Goal: Task Accomplishment & Management: Complete application form

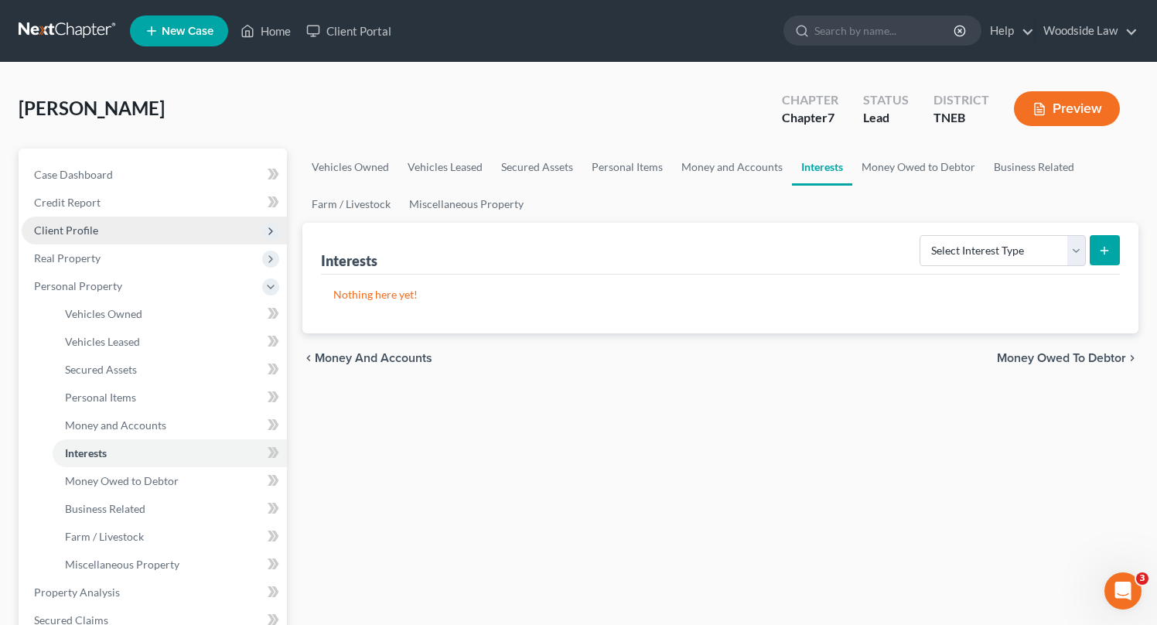
click at [104, 225] on span "Client Profile" at bounding box center [154, 230] width 265 height 28
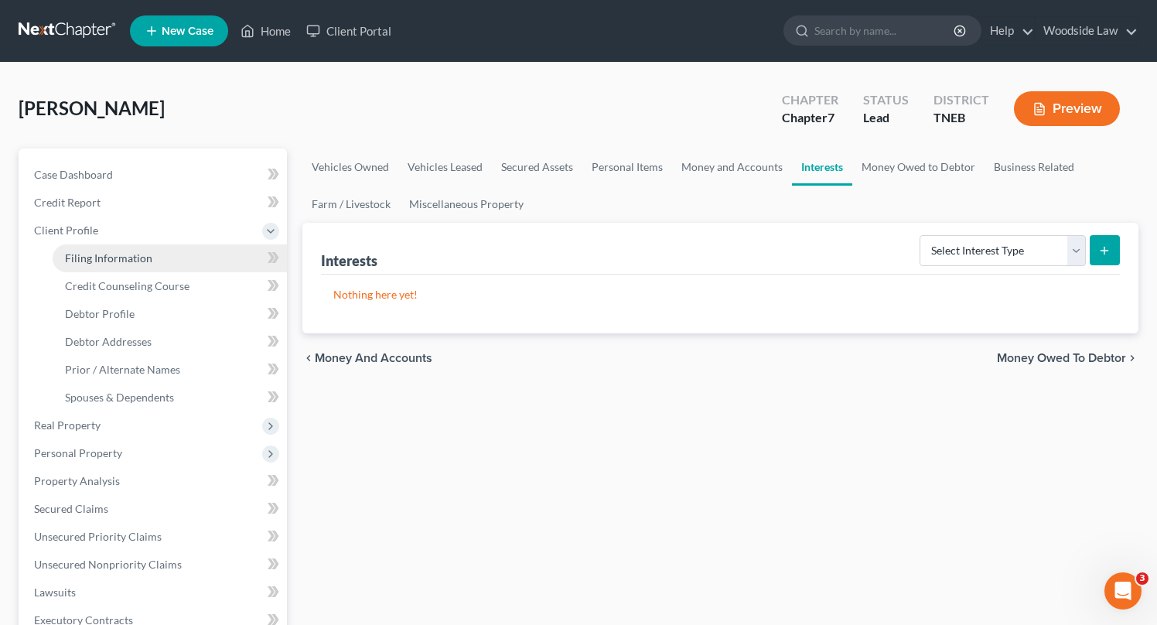
click at [141, 251] on span "Filing Information" at bounding box center [108, 257] width 87 height 13
select select "1"
select select "0"
select select "74"
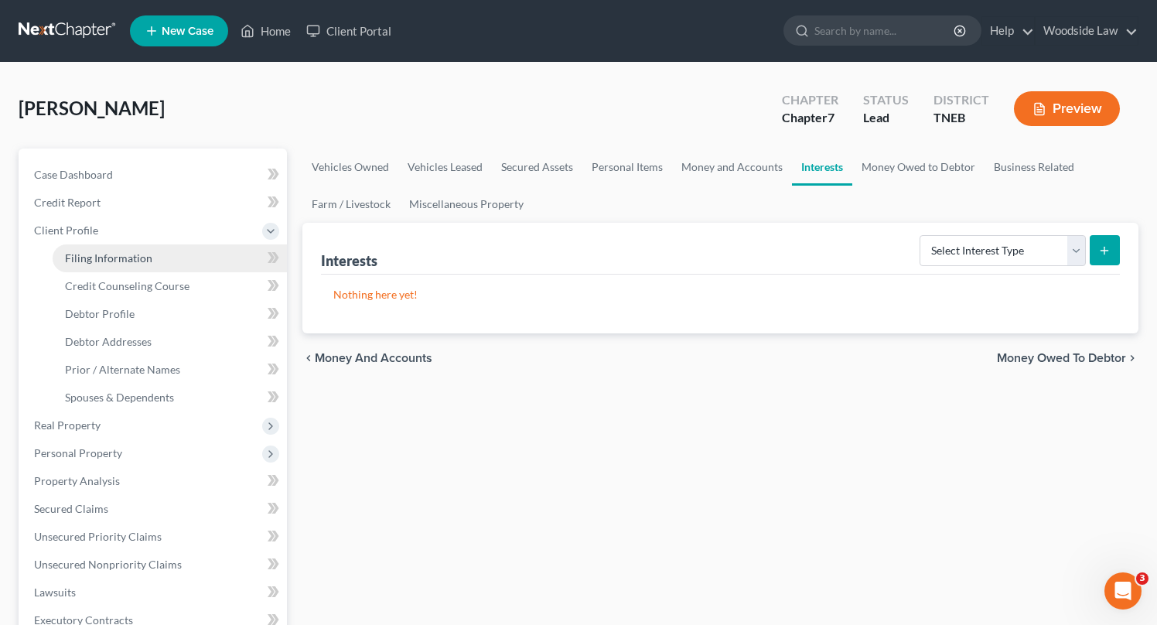
select select "0"
select select "44"
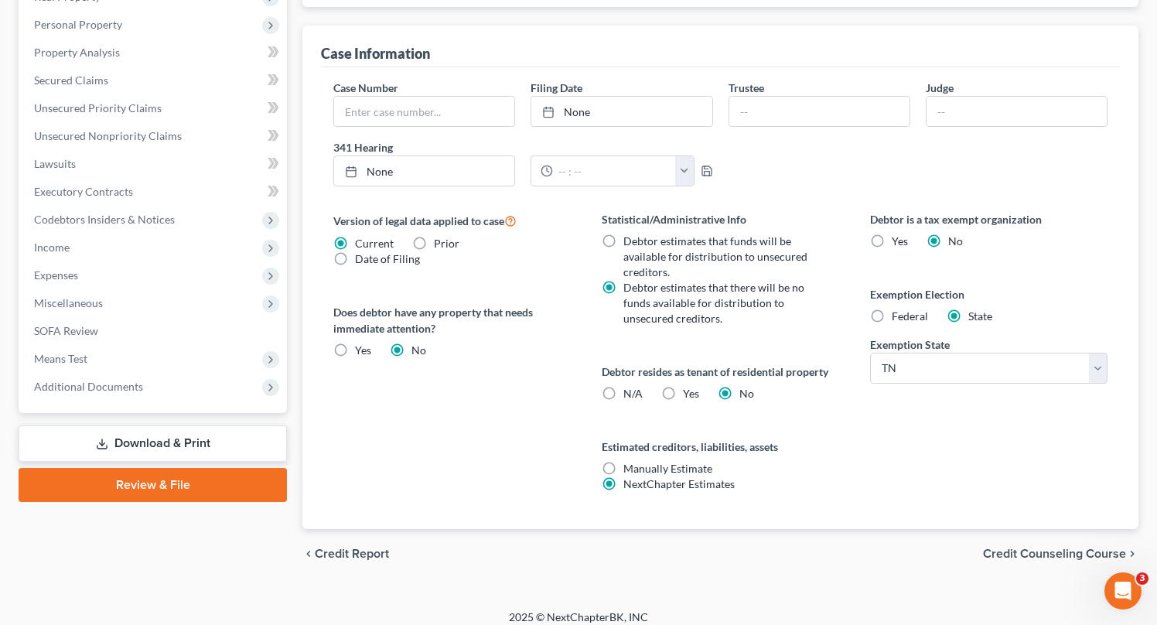
scroll to position [440, 0]
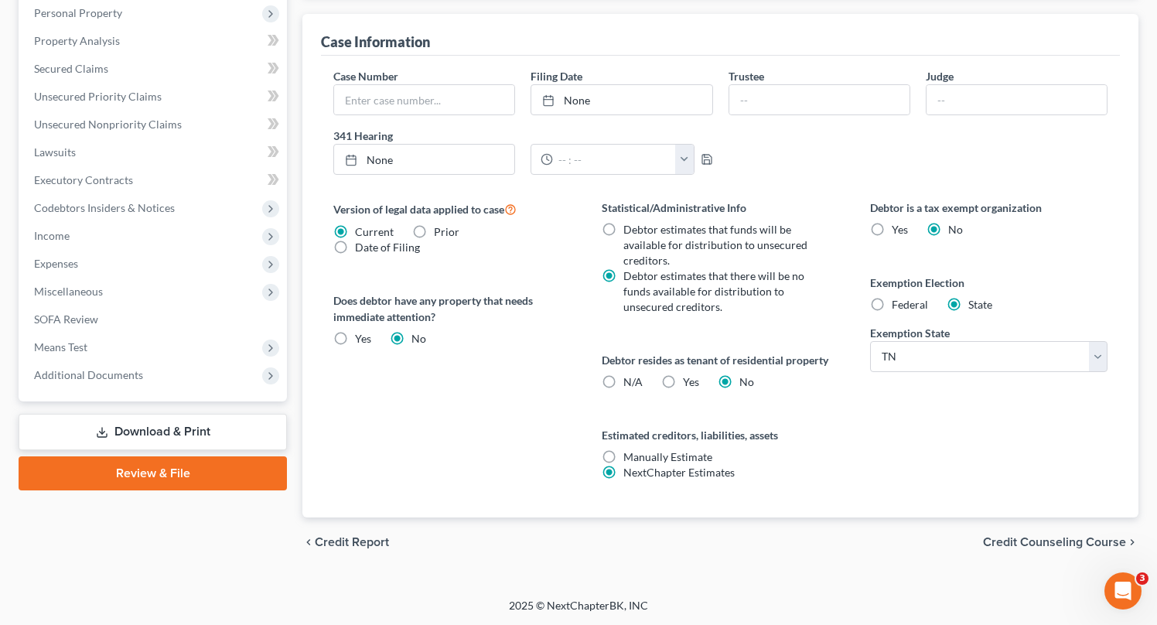
click at [1056, 544] on span "Credit Counseling Course" at bounding box center [1054, 542] width 143 height 12
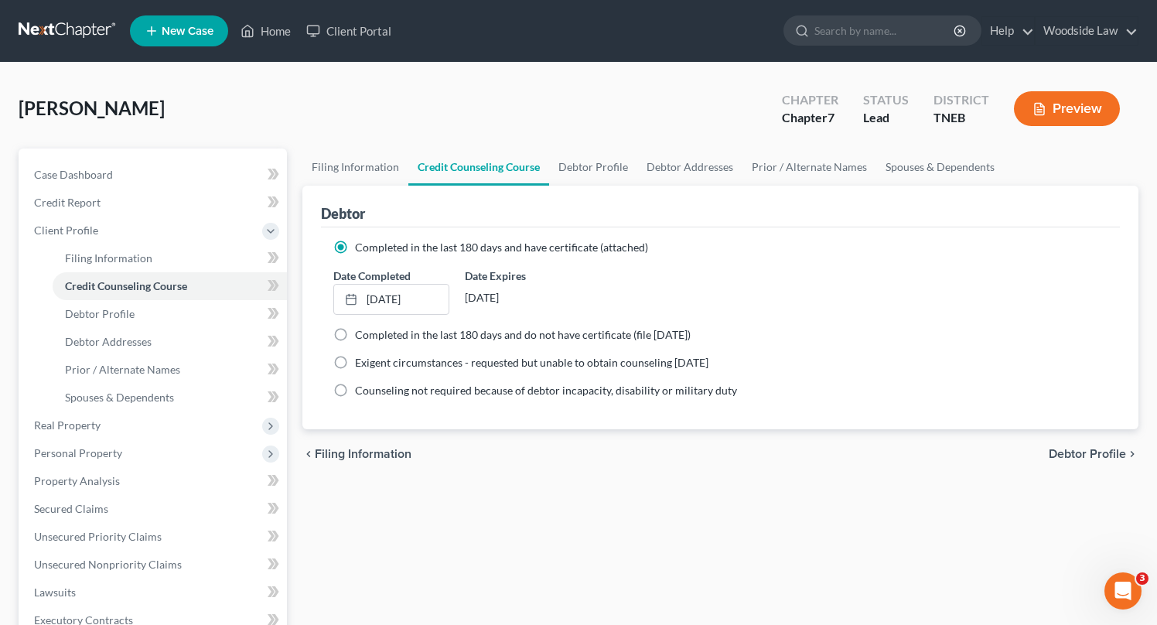
click at [1063, 458] on span "Debtor Profile" at bounding box center [1086, 454] width 77 height 12
select select "3"
select select "0"
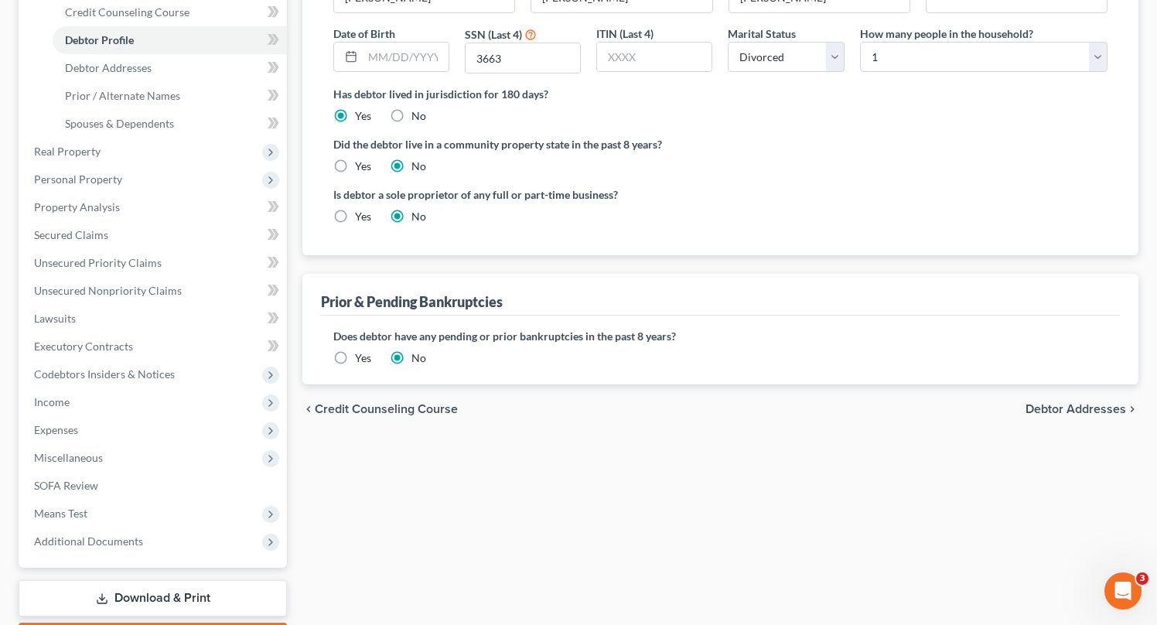
scroll to position [363, 0]
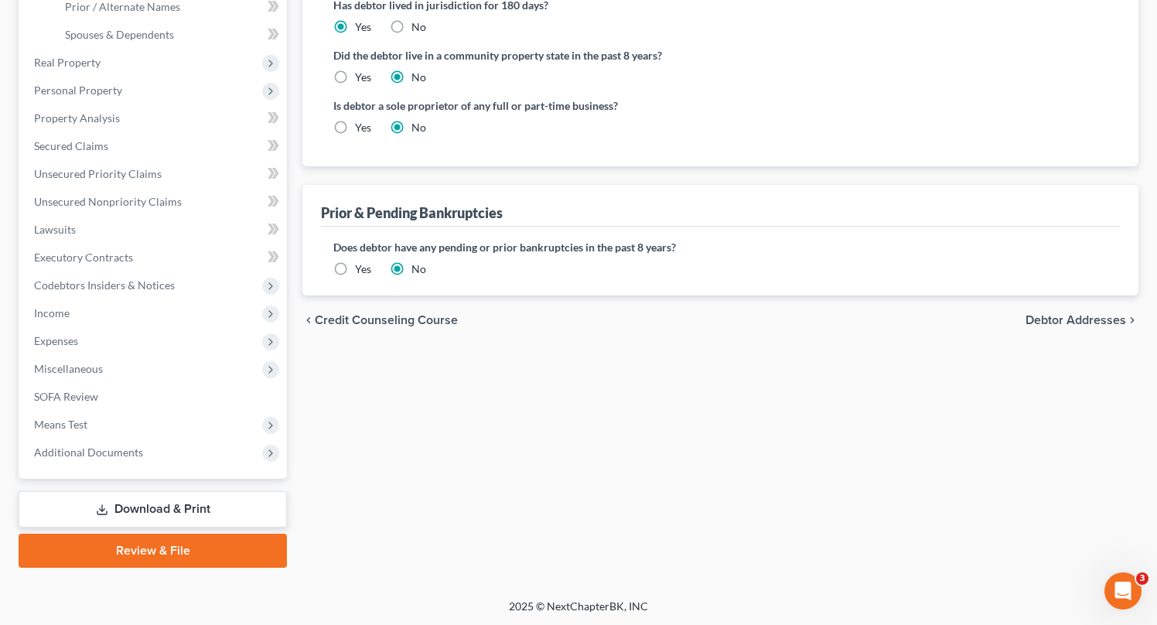
click at [1086, 319] on span "Debtor Addresses" at bounding box center [1075, 320] width 101 height 12
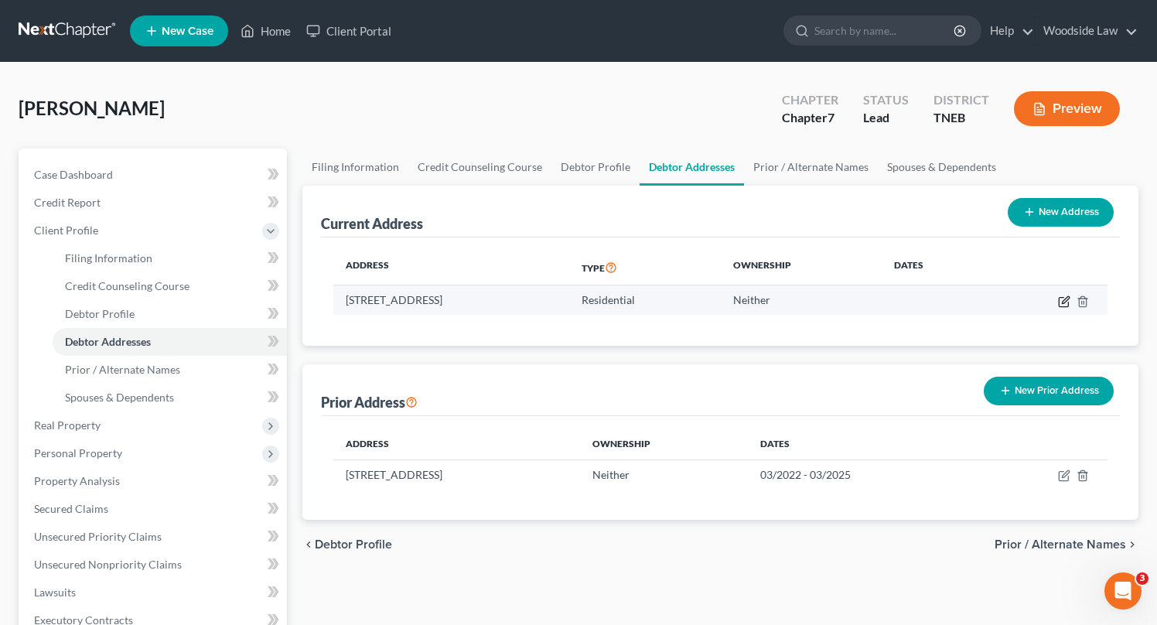
click at [1061, 299] on icon "button" at bounding box center [1064, 301] width 12 height 12
select select "44"
select select "0"
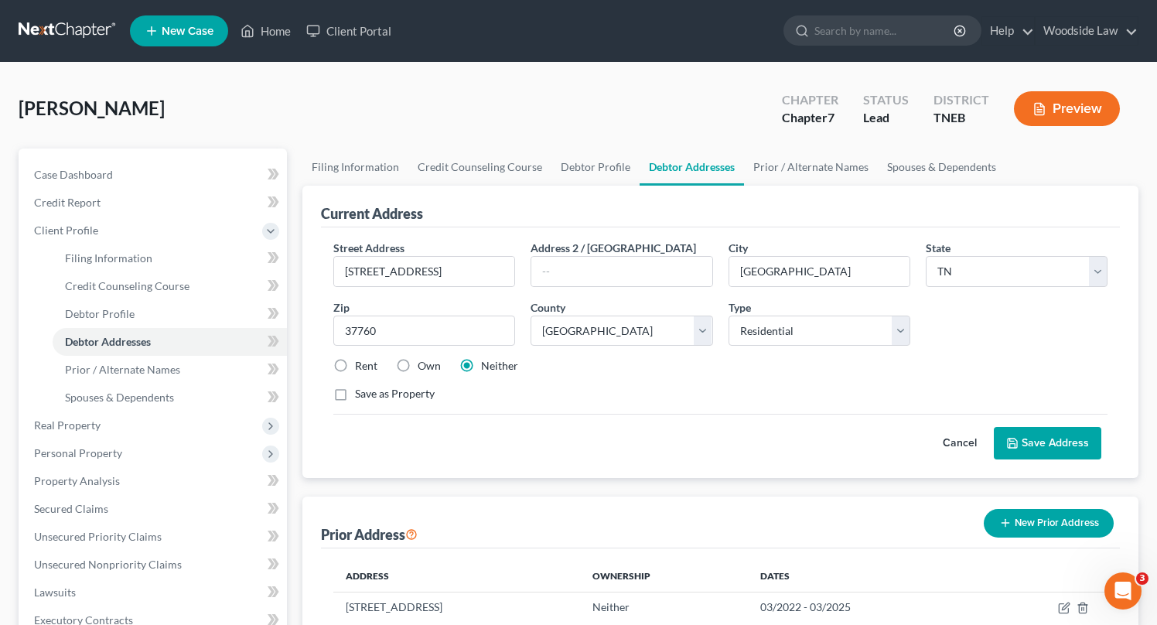
click at [1077, 448] on button "Save Address" at bounding box center [1046, 443] width 107 height 32
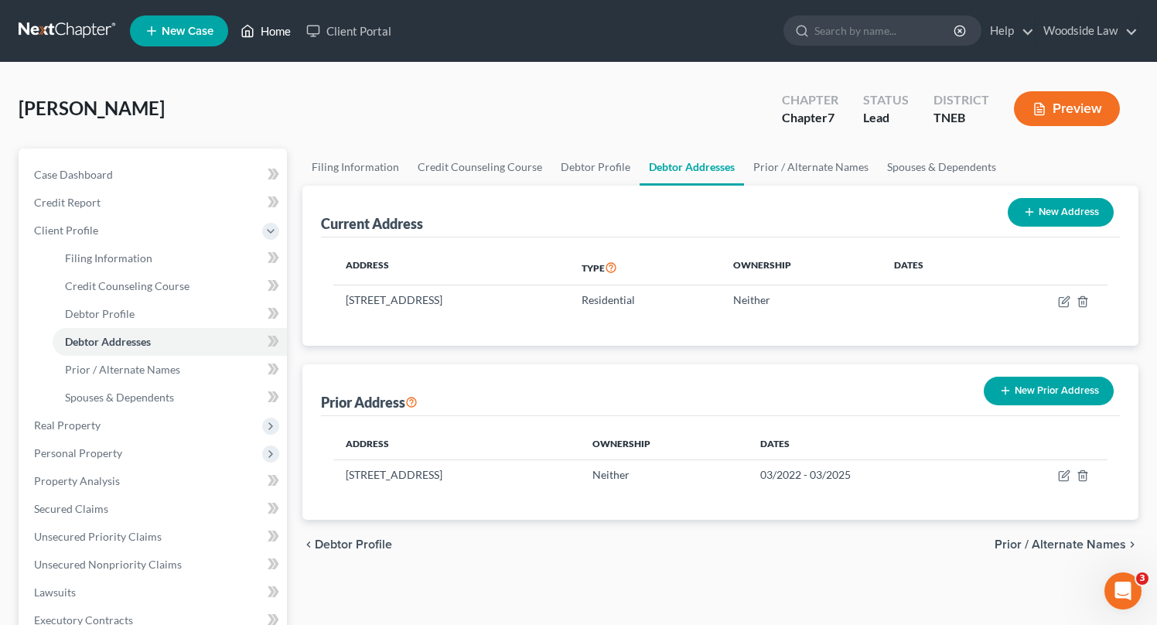
click at [270, 29] on link "Home" at bounding box center [266, 31] width 66 height 28
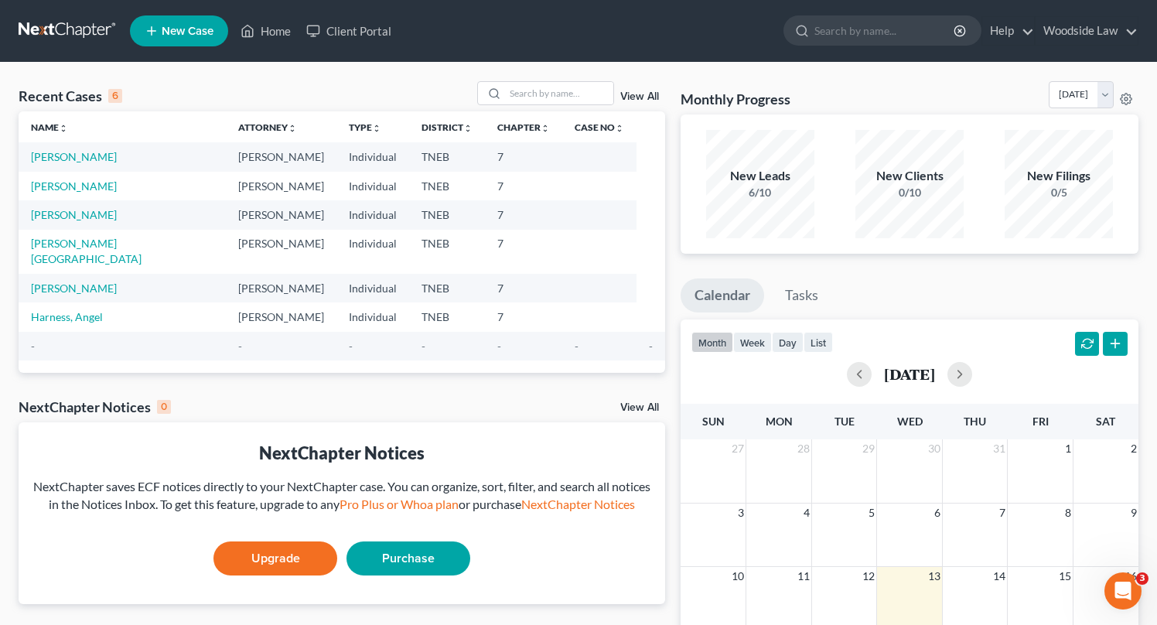
click at [635, 93] on link "View All" at bounding box center [639, 96] width 39 height 11
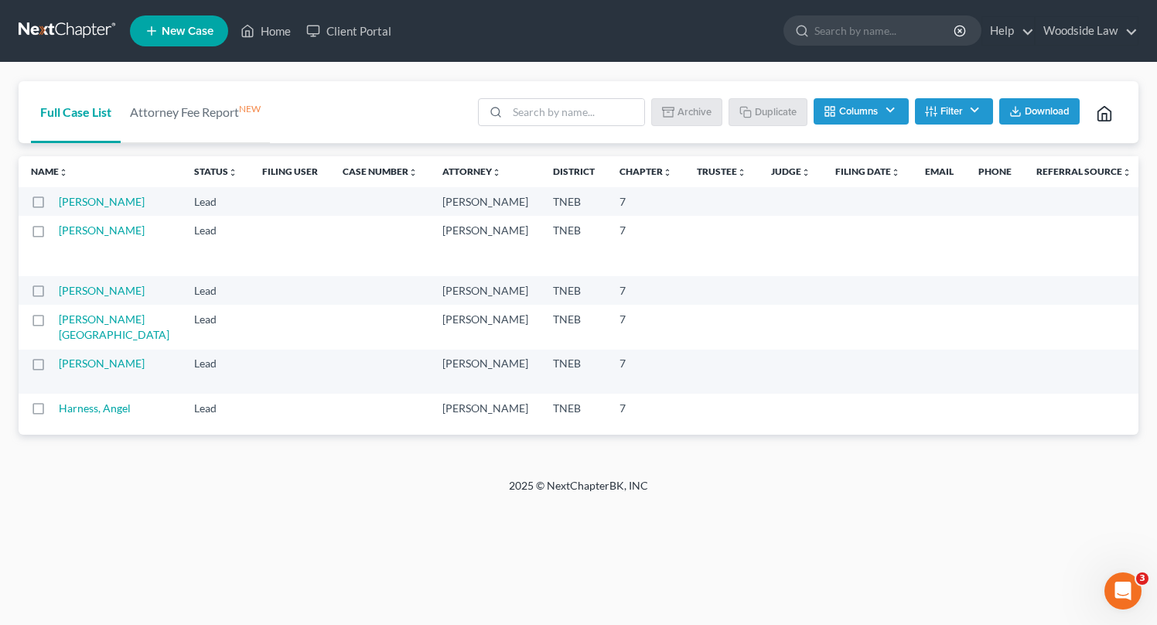
click at [884, 113] on button "Columns" at bounding box center [860, 111] width 94 height 26
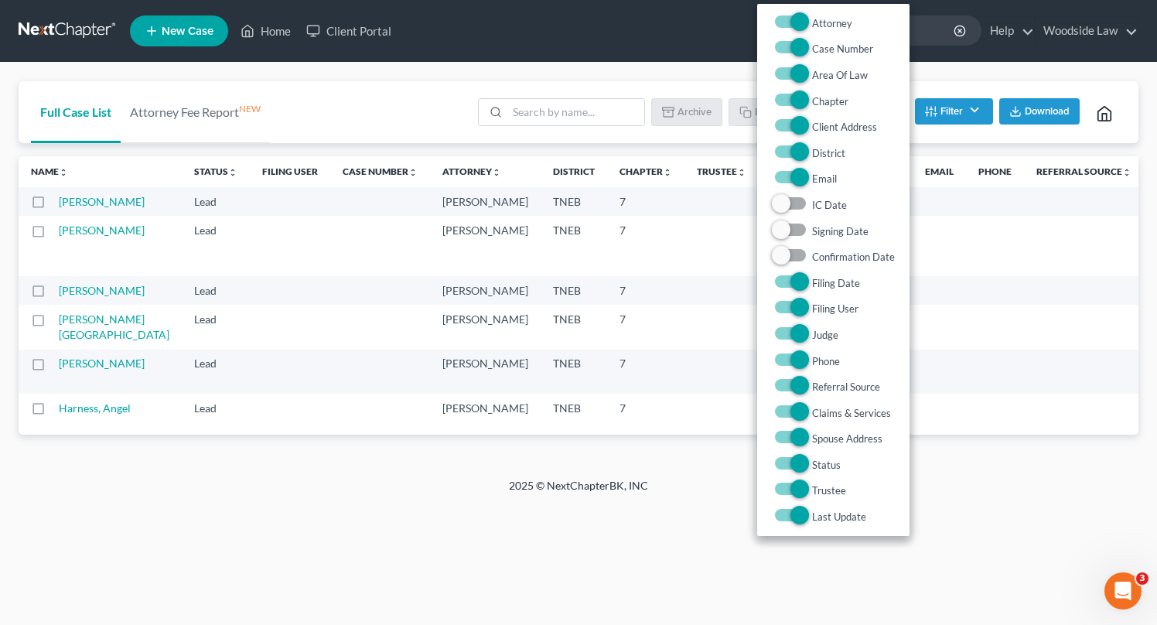
click at [940, 111] on button "Filter" at bounding box center [954, 111] width 78 height 26
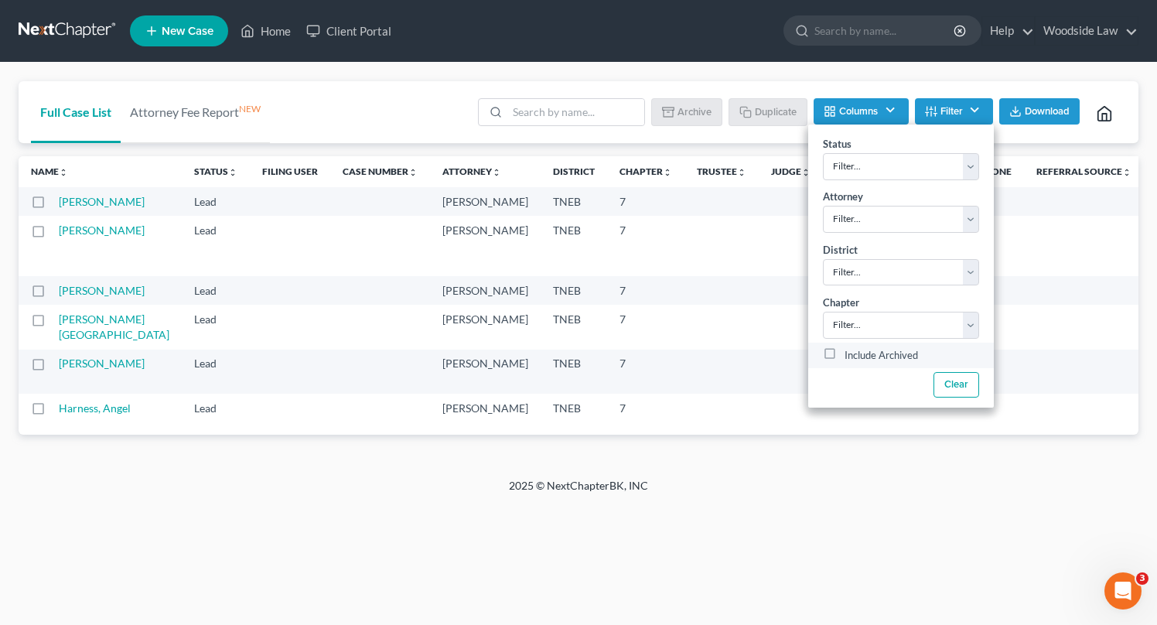
click at [844, 351] on label "Include Archived" at bounding box center [880, 355] width 73 height 19
click at [850, 351] on input "Include Archived" at bounding box center [855, 351] width 10 height 10
checkbox input "true"
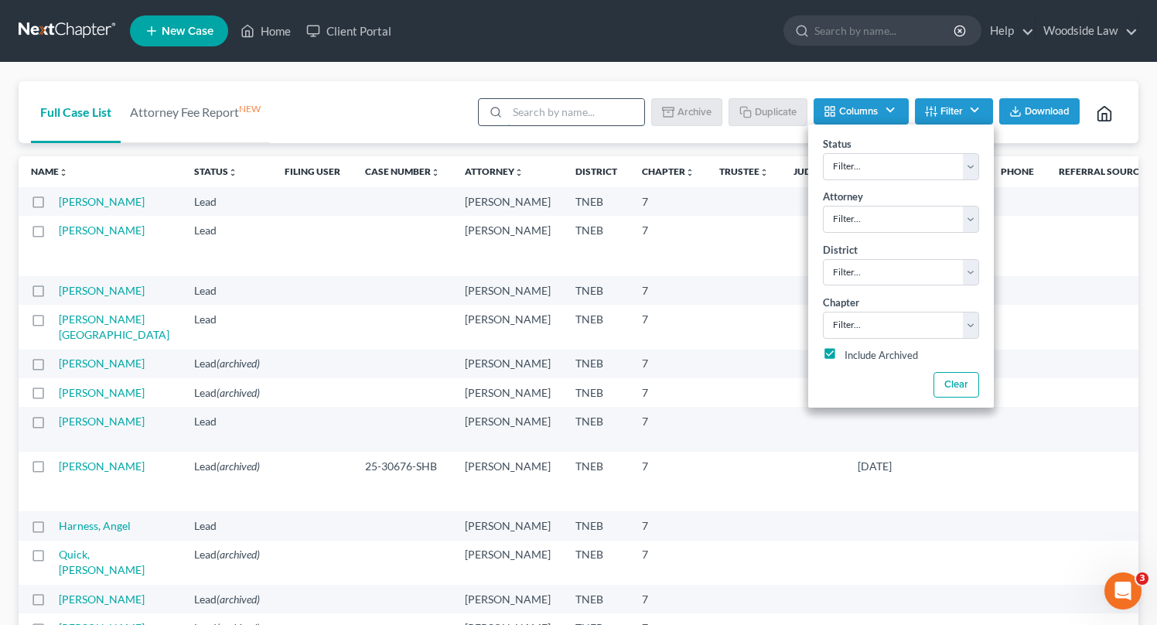
click at [598, 113] on input "search" at bounding box center [575, 112] width 137 height 26
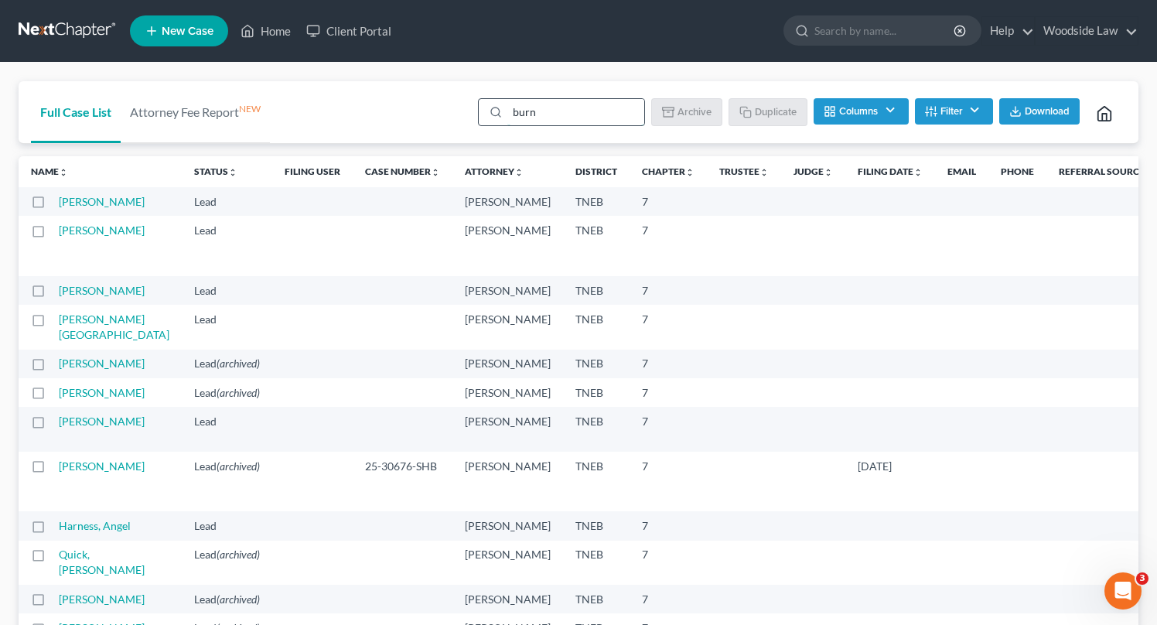
type input "[PERSON_NAME]"
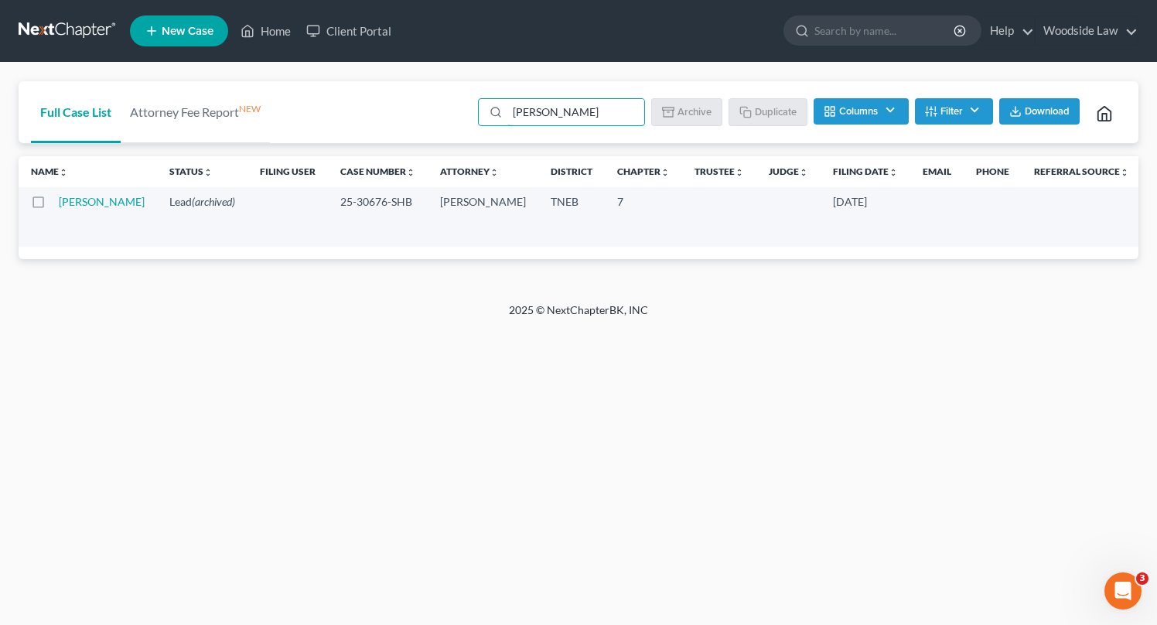
click at [83, 203] on link "[PERSON_NAME]" at bounding box center [102, 201] width 86 height 13
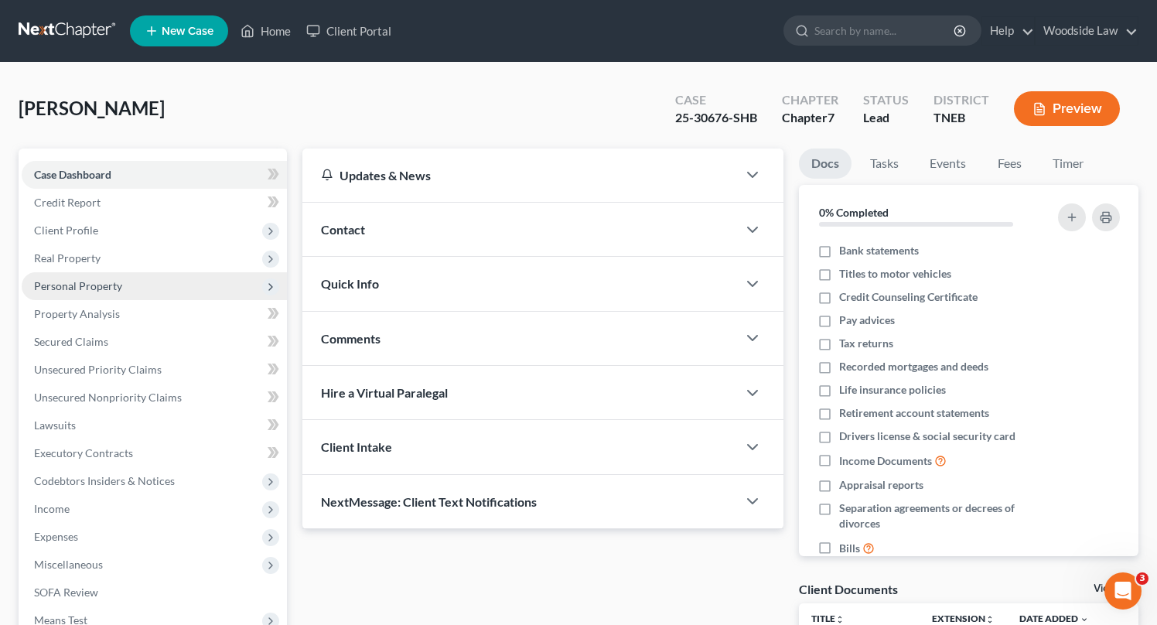
scroll to position [203, 0]
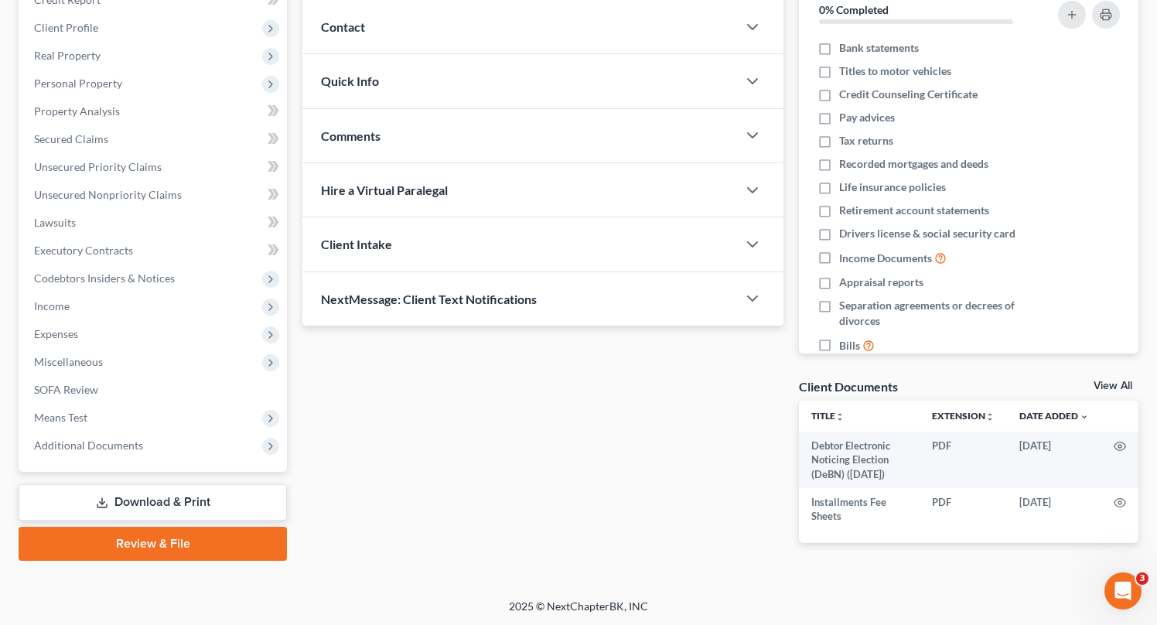
click at [186, 503] on link "Download & Print" at bounding box center [153, 502] width 268 height 36
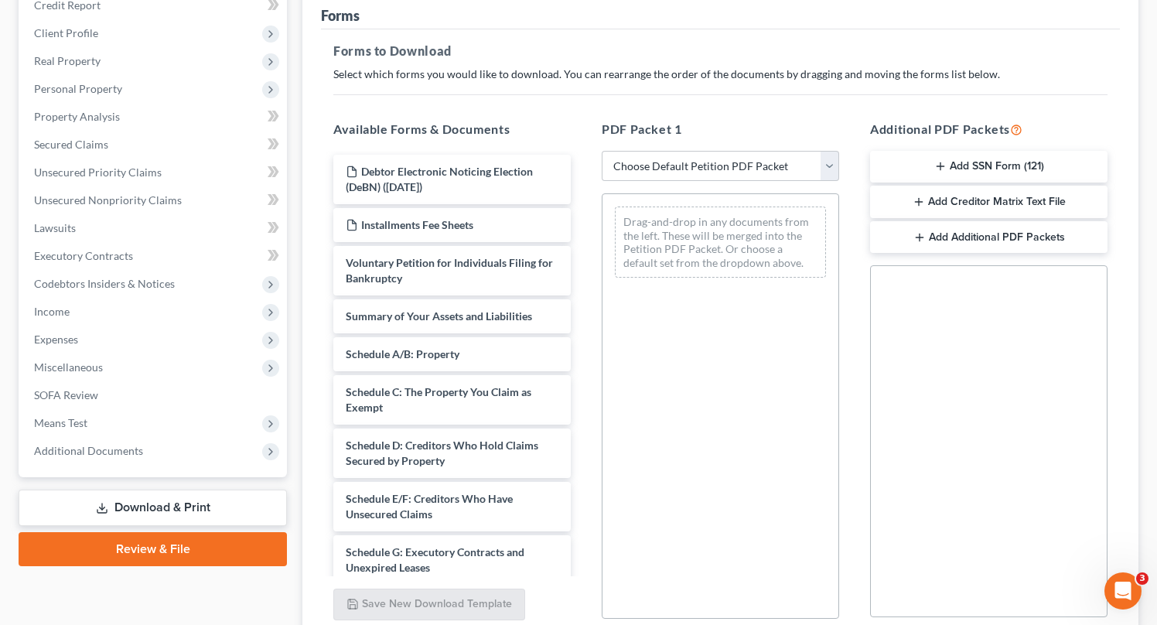
scroll to position [199, 0]
click at [660, 175] on select "Choose Default Petition PDF Packet Complete Bankruptcy Petition (all forms and …" at bounding box center [719, 164] width 237 height 31
select select "2"
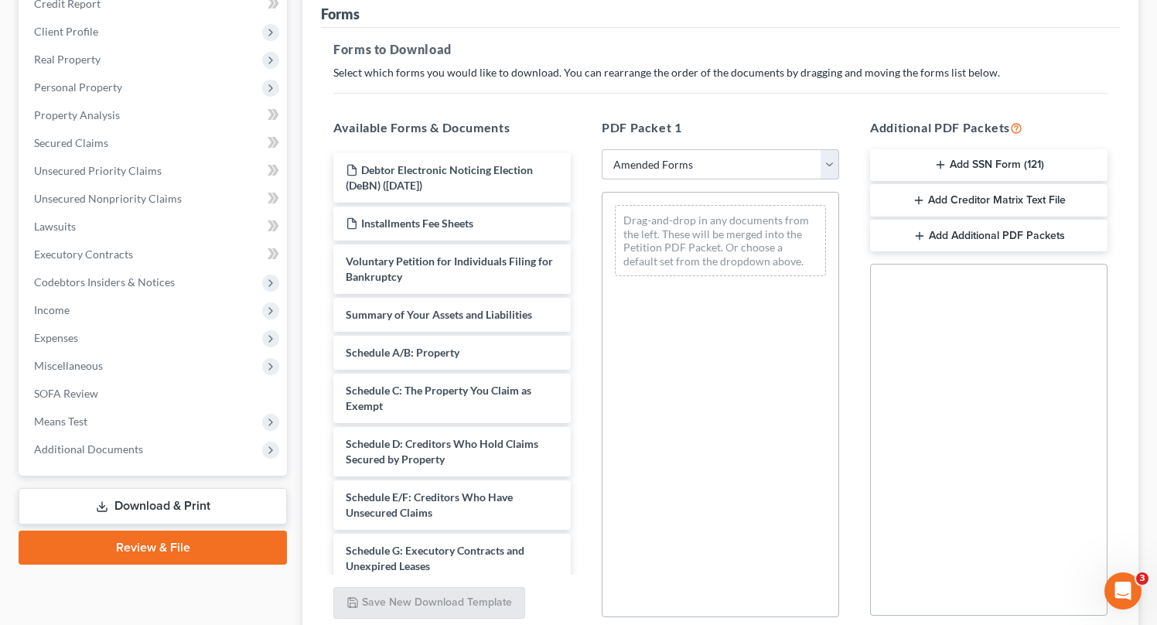
click at [601, 149] on select "Choose Default Petition PDF Packet Complete Bankruptcy Petition (all forms and …" at bounding box center [719, 164] width 237 height 31
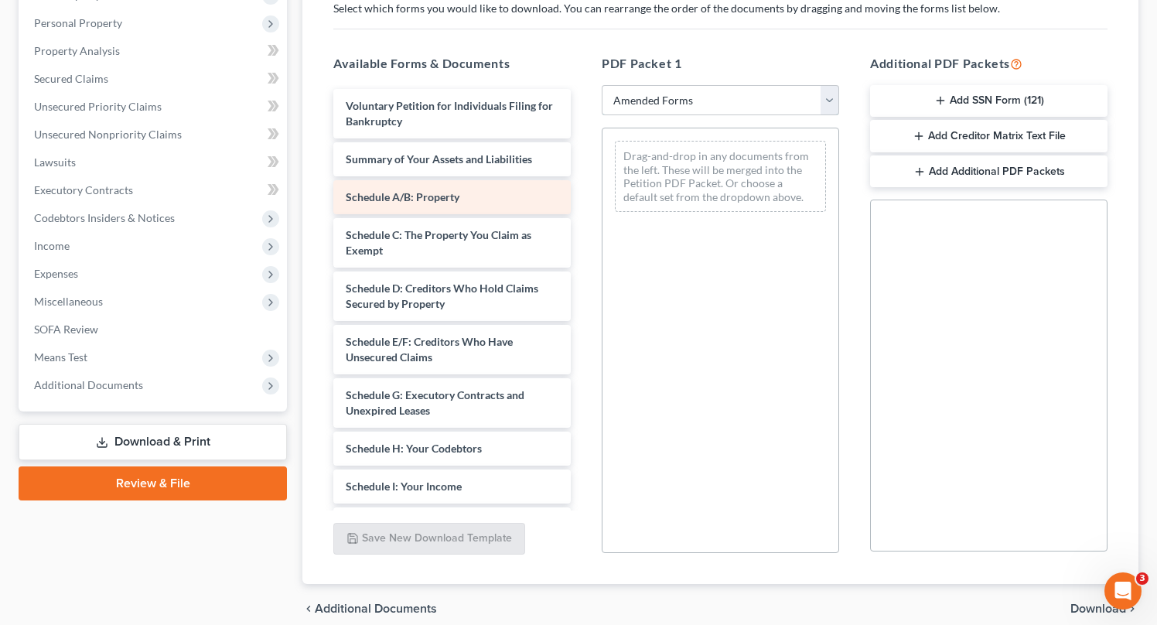
scroll to position [261, 0]
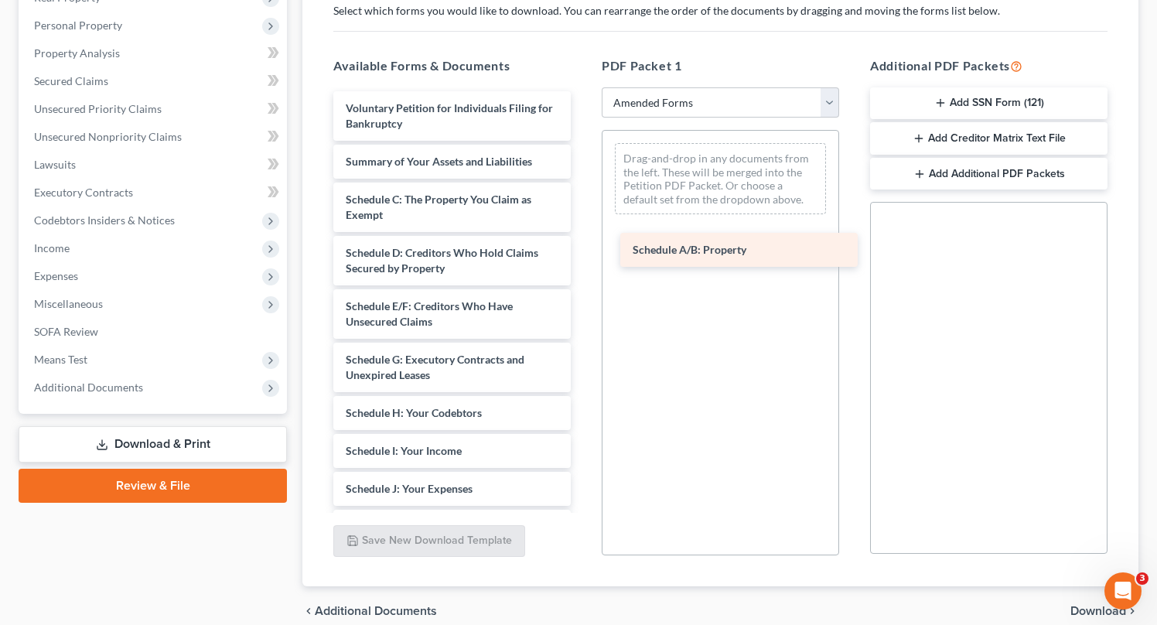
drag, startPoint x: 411, startPoint y: 206, endPoint x: 697, endPoint y: 257, distance: 291.3
click at [583, 257] on div "Schedule A/B: Property Voluntary Petition for Individuals Filing for Bankruptcy…" at bounding box center [452, 488] width 262 height 795
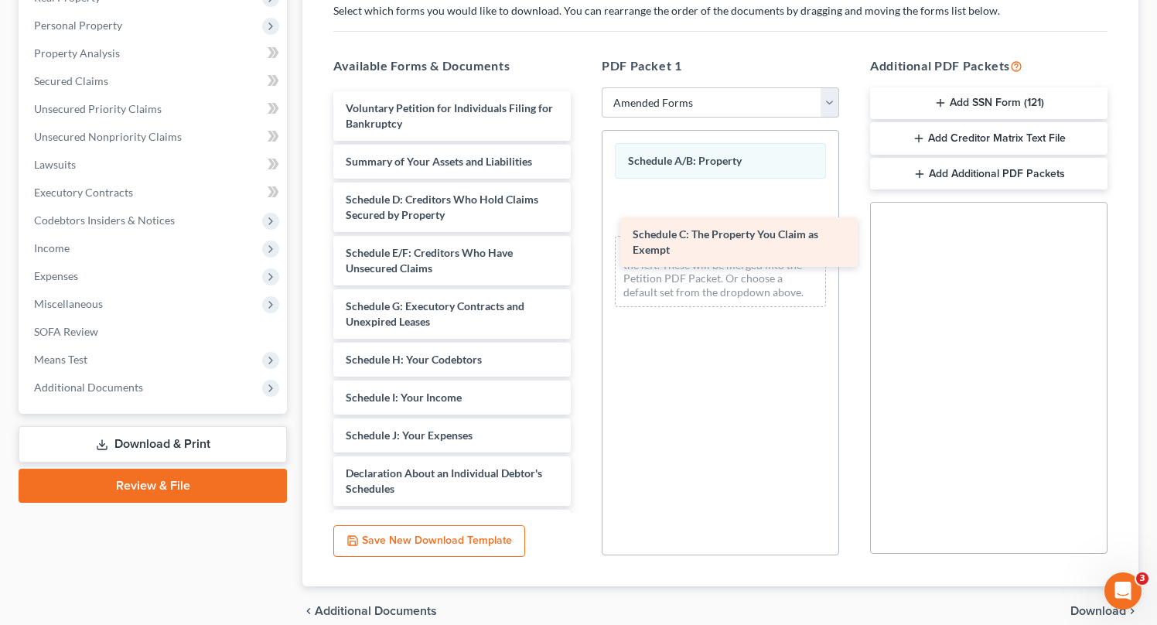
drag, startPoint x: 415, startPoint y: 203, endPoint x: 700, endPoint y: 198, distance: 285.3
click at [583, 198] on div "Schedule C: The Property You Claim as Exempt Voluntary Petition for Individuals…" at bounding box center [452, 461] width 262 height 741
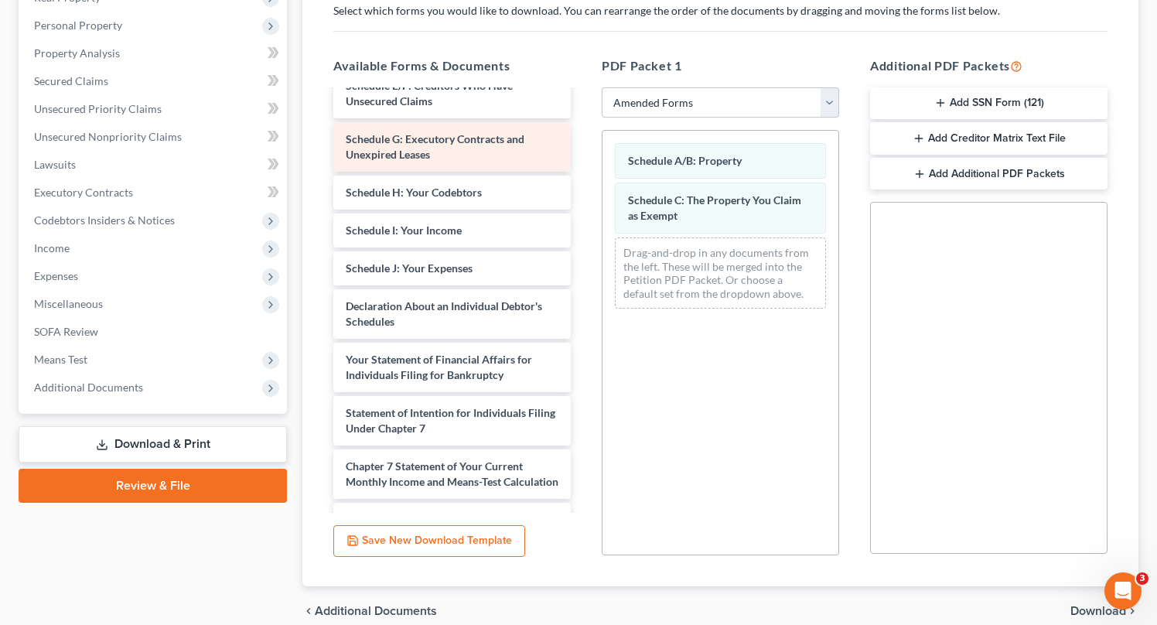
scroll to position [169, 0]
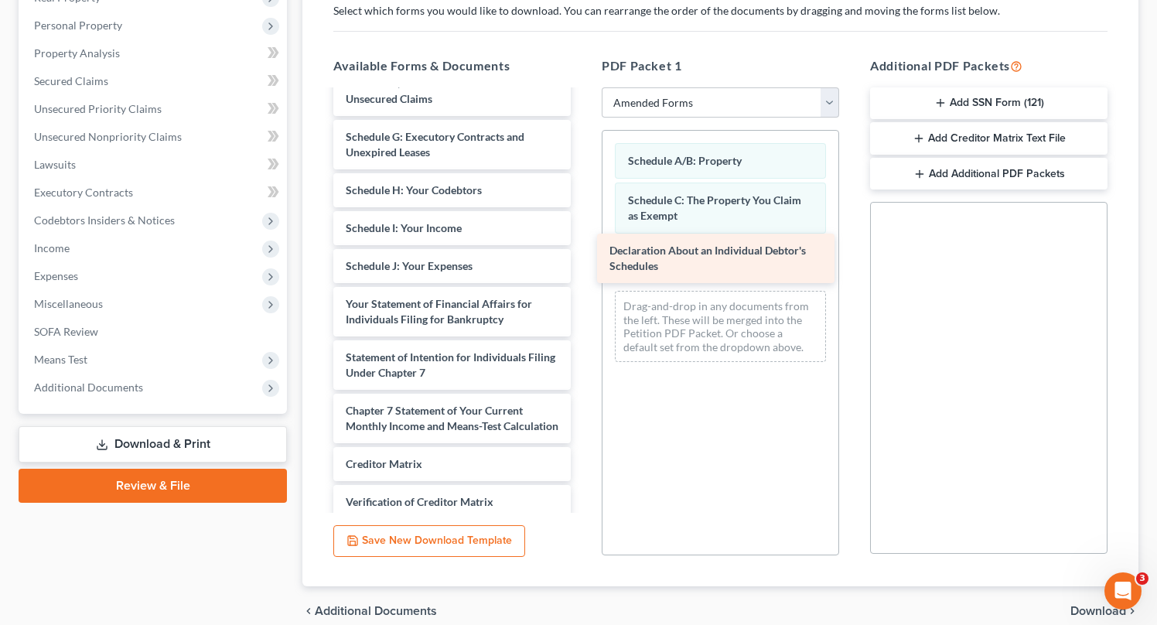
drag, startPoint x: 447, startPoint y: 307, endPoint x: 710, endPoint y: 257, distance: 267.6
click at [583, 256] on div "Declaration About an Individual Debtor's Schedules Voluntary Petition for Indiv…" at bounding box center [452, 266] width 262 height 688
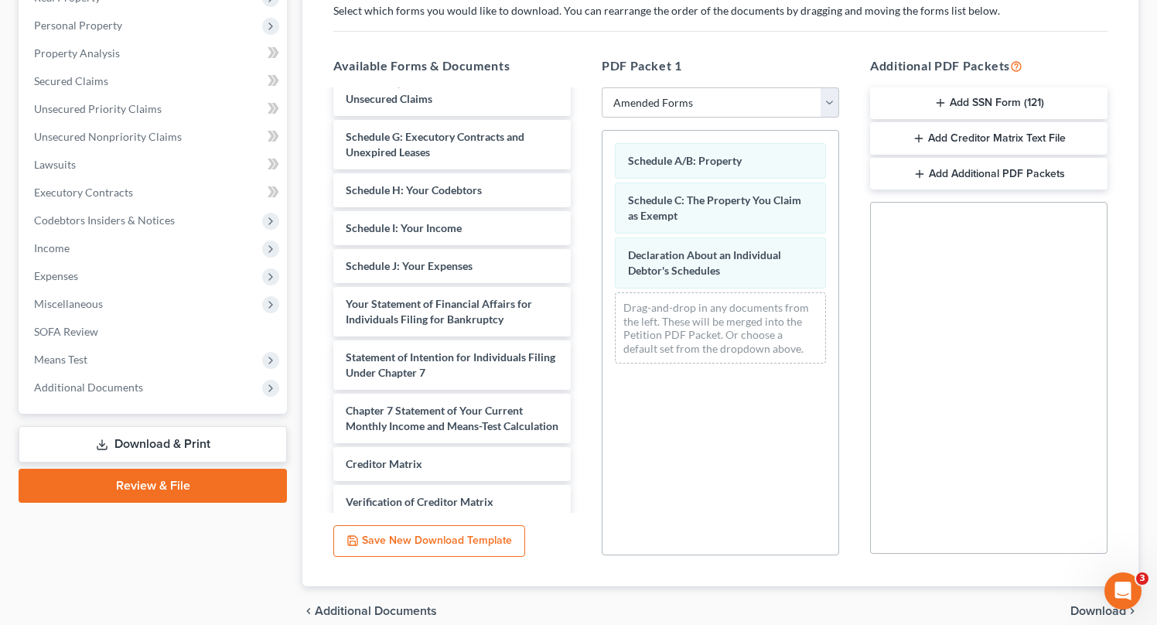
click at [1048, 165] on button "Add Additional PDF Packets" at bounding box center [988, 174] width 237 height 32
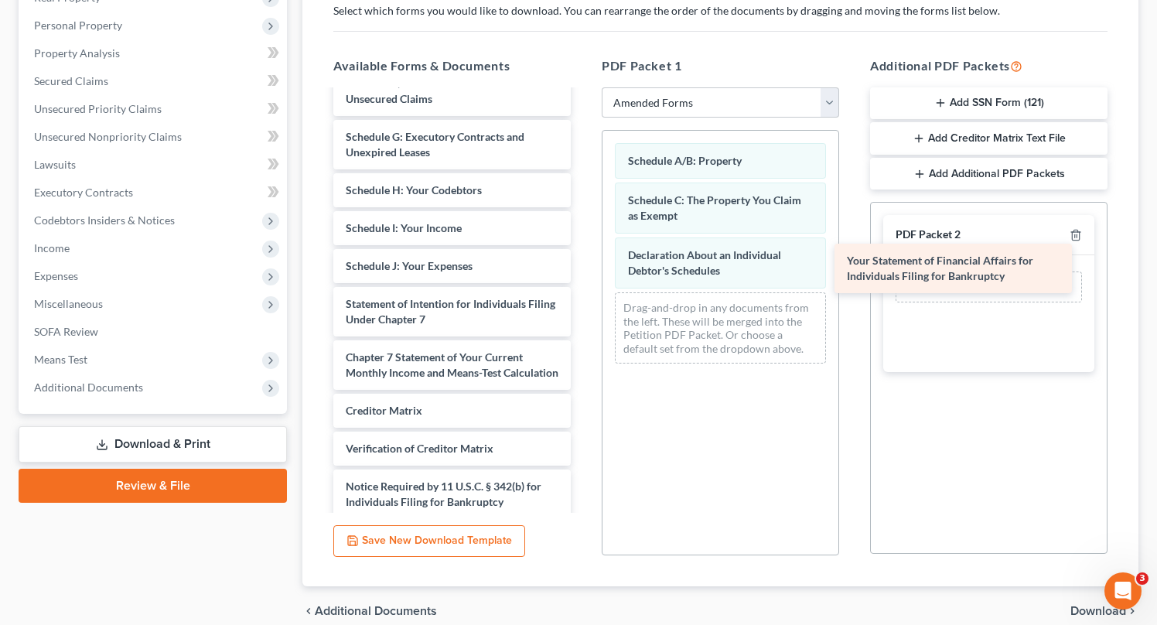
drag, startPoint x: 420, startPoint y: 310, endPoint x: 940, endPoint y: 288, distance: 520.8
click at [583, 288] on div "Your Statement of Financial Affairs for Individuals Filing for Bankruptcy Volun…" at bounding box center [452, 239] width 262 height 635
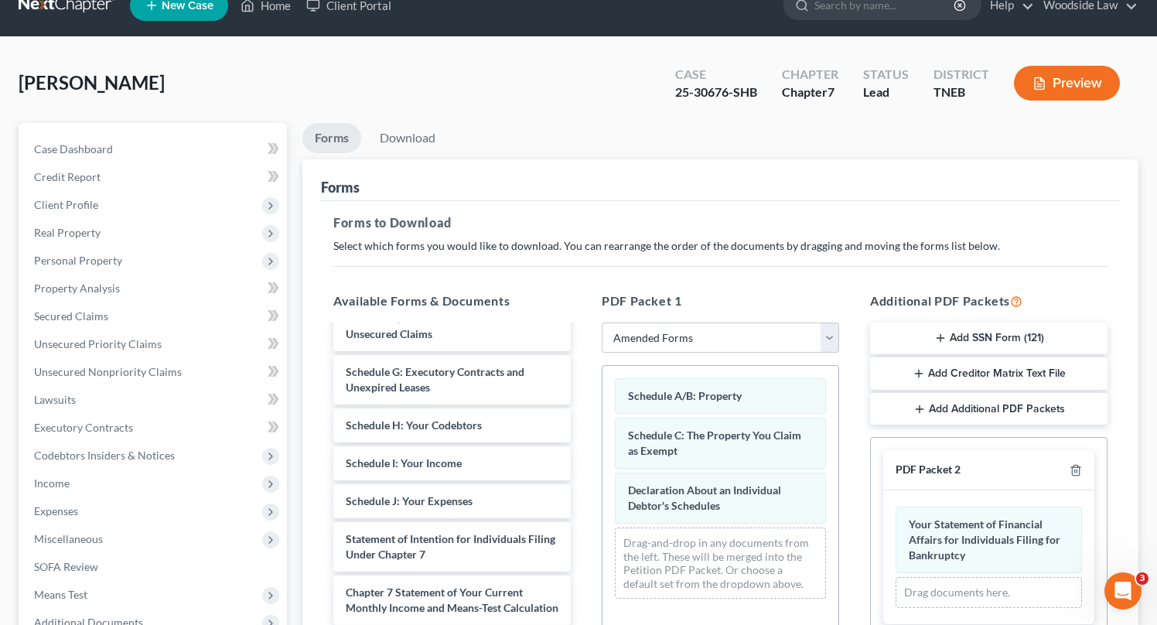
scroll to position [0, 0]
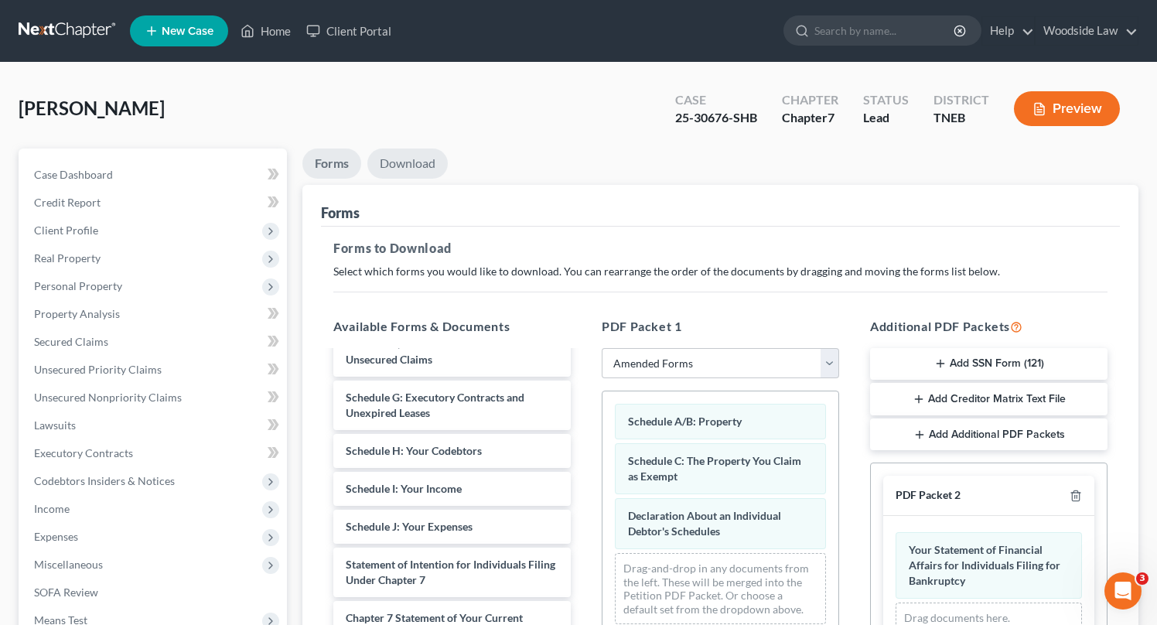
click at [405, 162] on link "Download" at bounding box center [407, 163] width 80 height 30
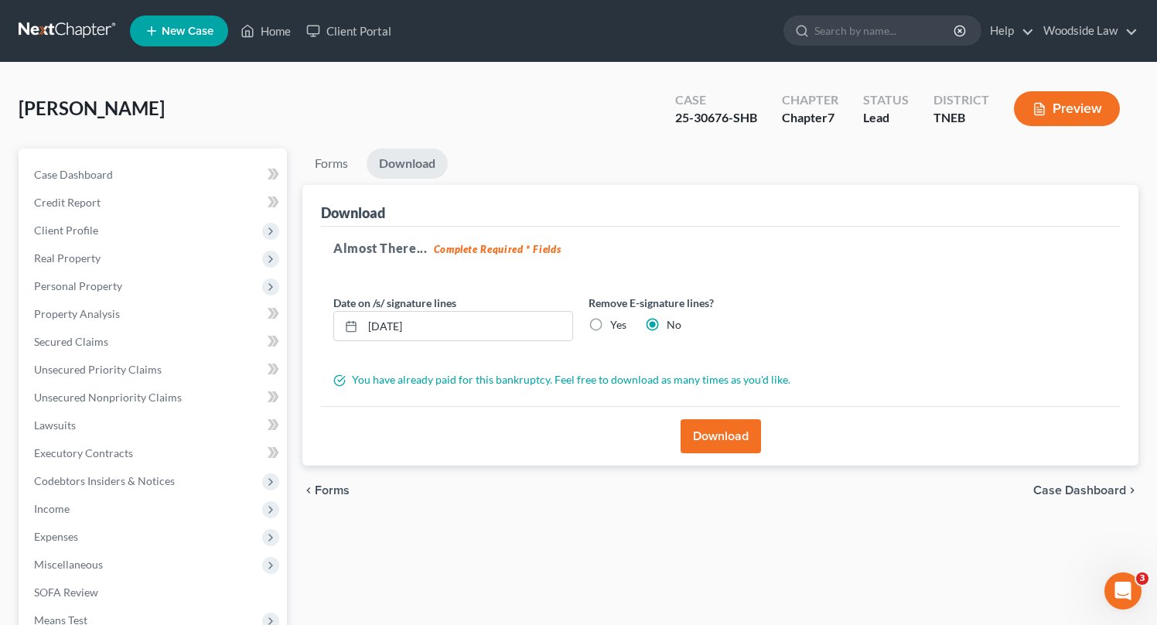
click at [723, 424] on button "Download" at bounding box center [720, 436] width 80 height 34
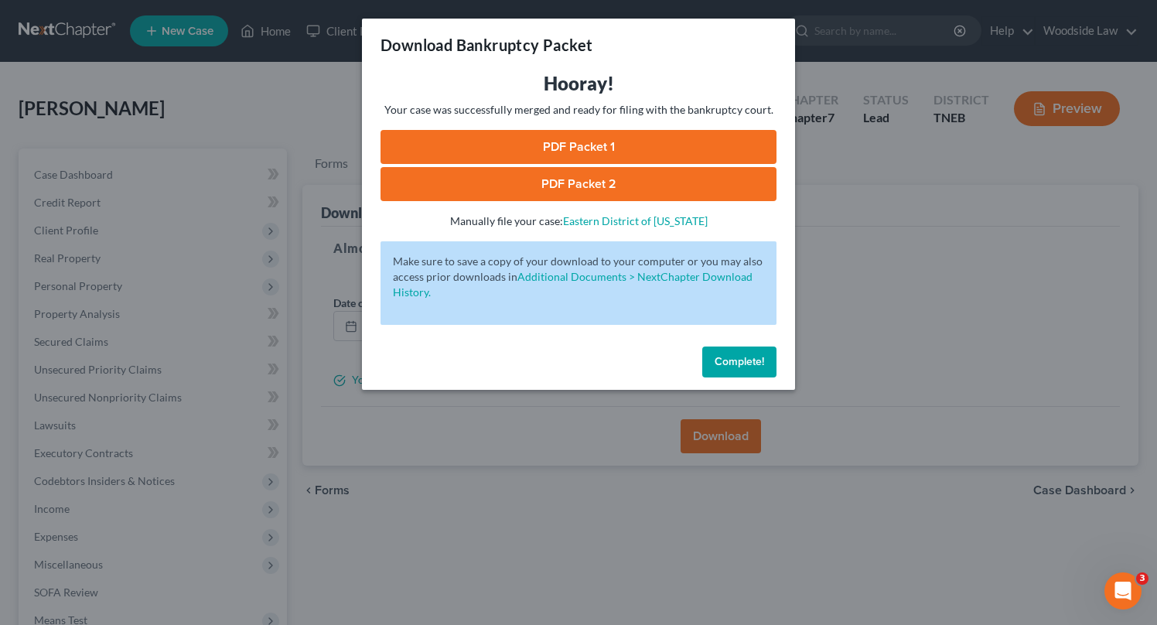
click at [612, 142] on link "PDF Packet 1" at bounding box center [578, 147] width 396 height 34
click at [649, 182] on link "PDF Packet 2" at bounding box center [578, 184] width 396 height 34
click at [751, 356] on span "Complete!" at bounding box center [738, 361] width 49 height 13
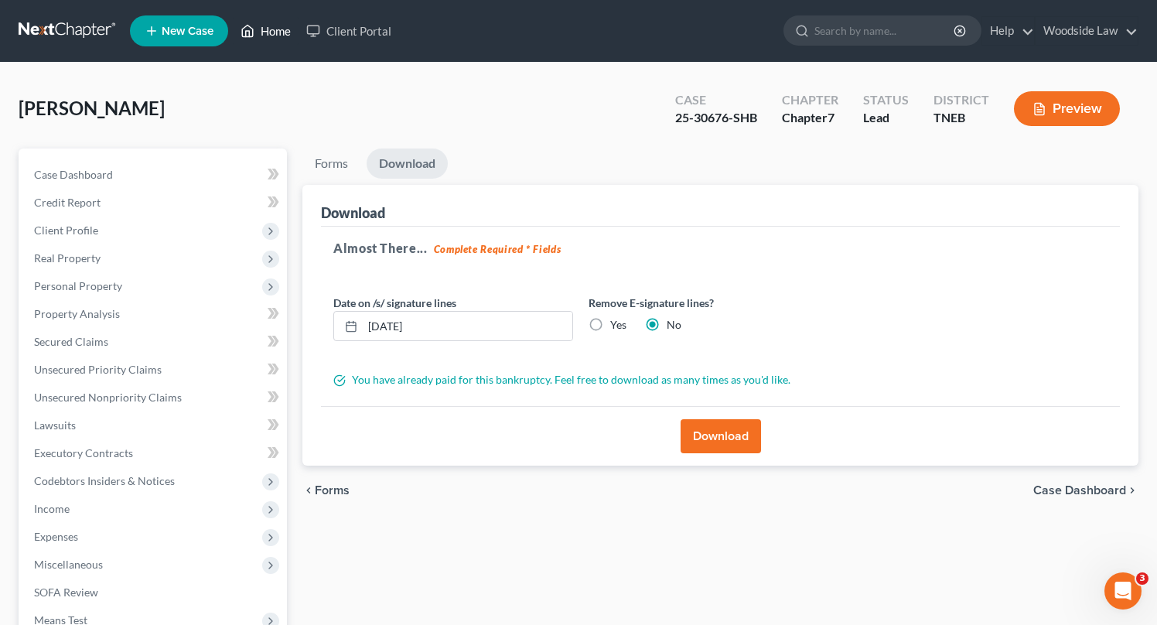
click at [281, 31] on link "Home" at bounding box center [266, 31] width 66 height 28
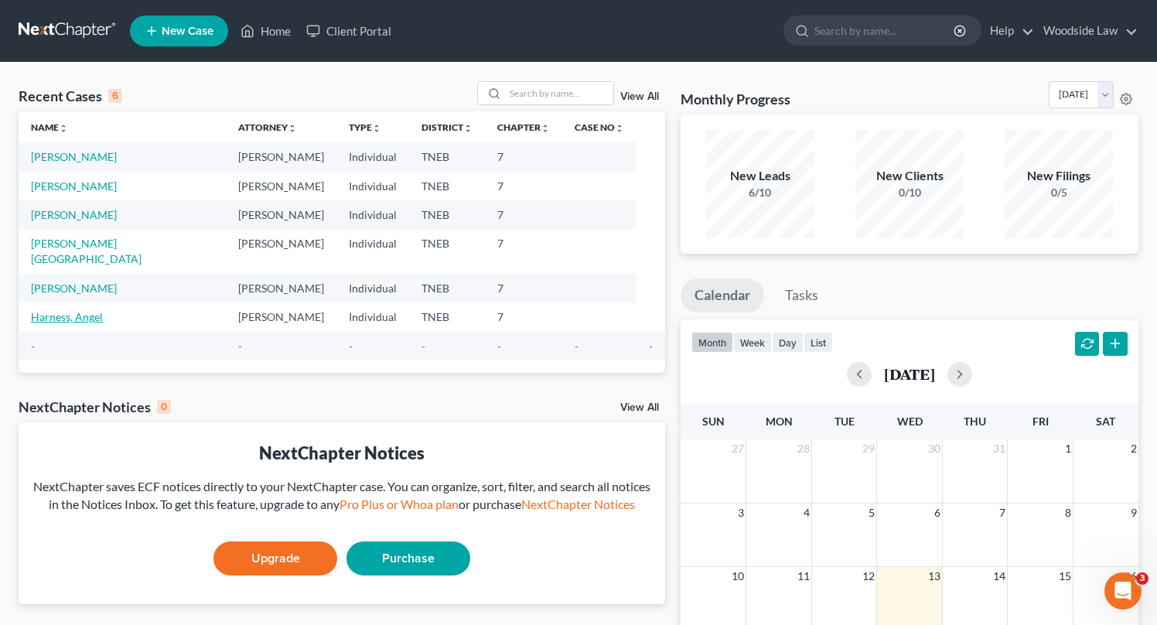
click at [72, 310] on link "Harness, Angel" at bounding box center [67, 316] width 72 height 13
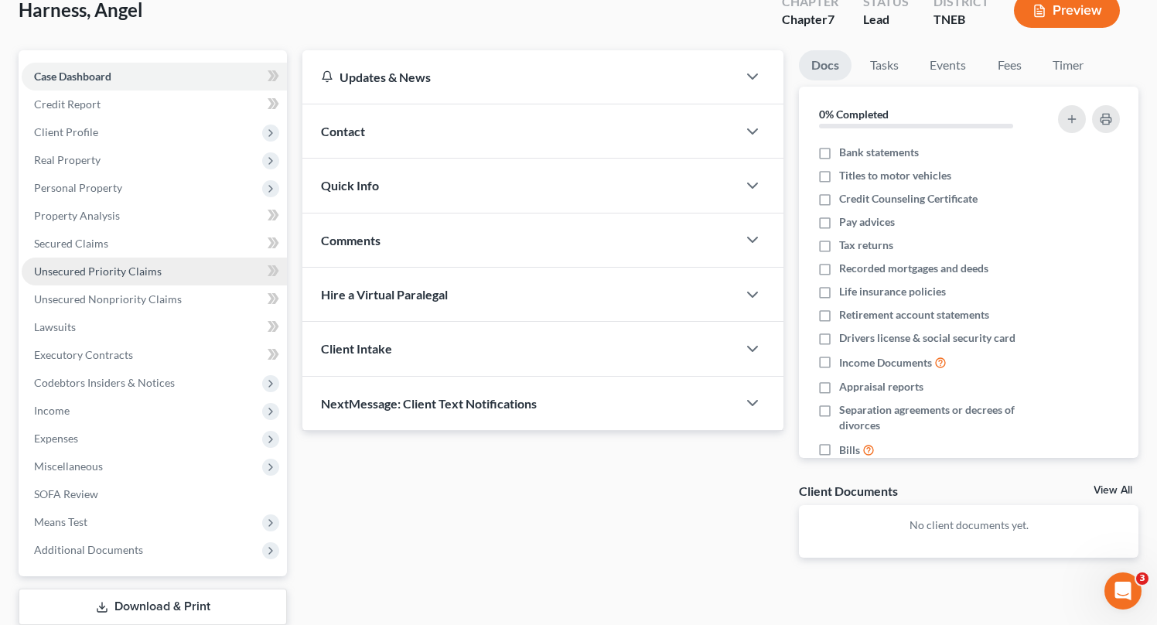
scroll to position [94, 0]
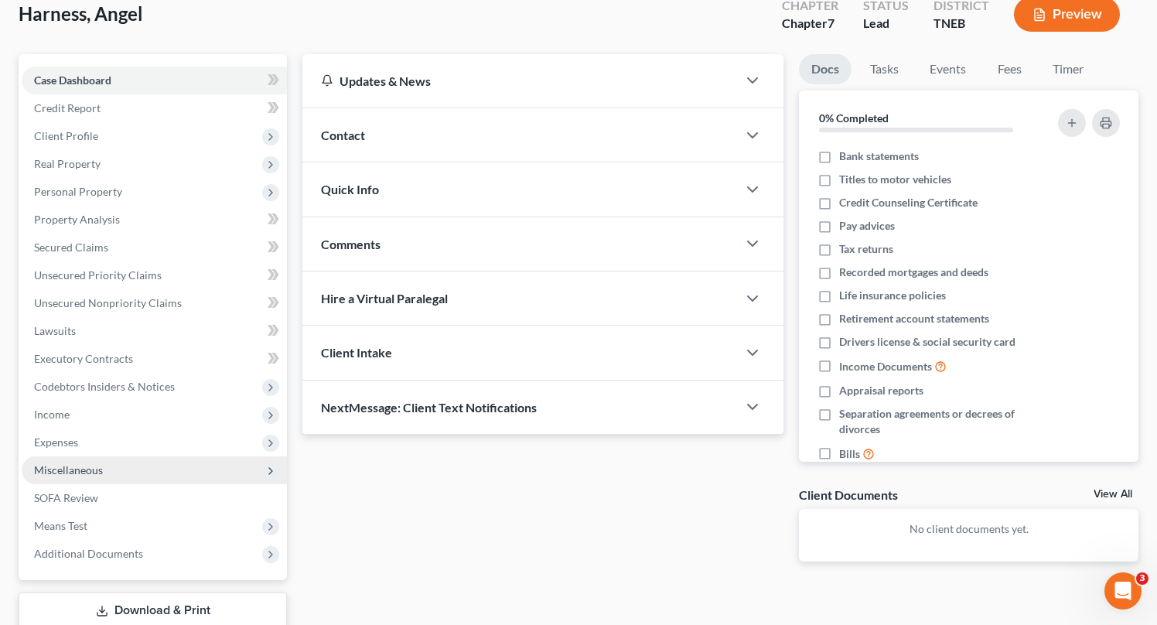
click at [94, 472] on span "Miscellaneous" at bounding box center [68, 469] width 69 height 13
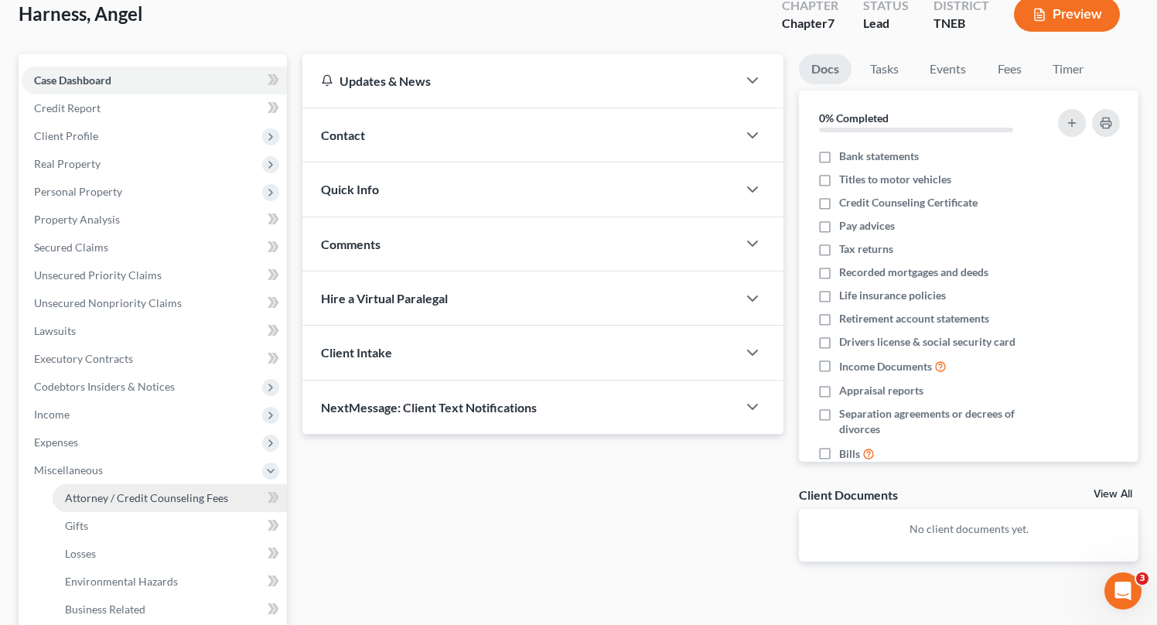
click at [122, 501] on span "Attorney / Credit Counseling Fees" at bounding box center [146, 497] width 163 height 13
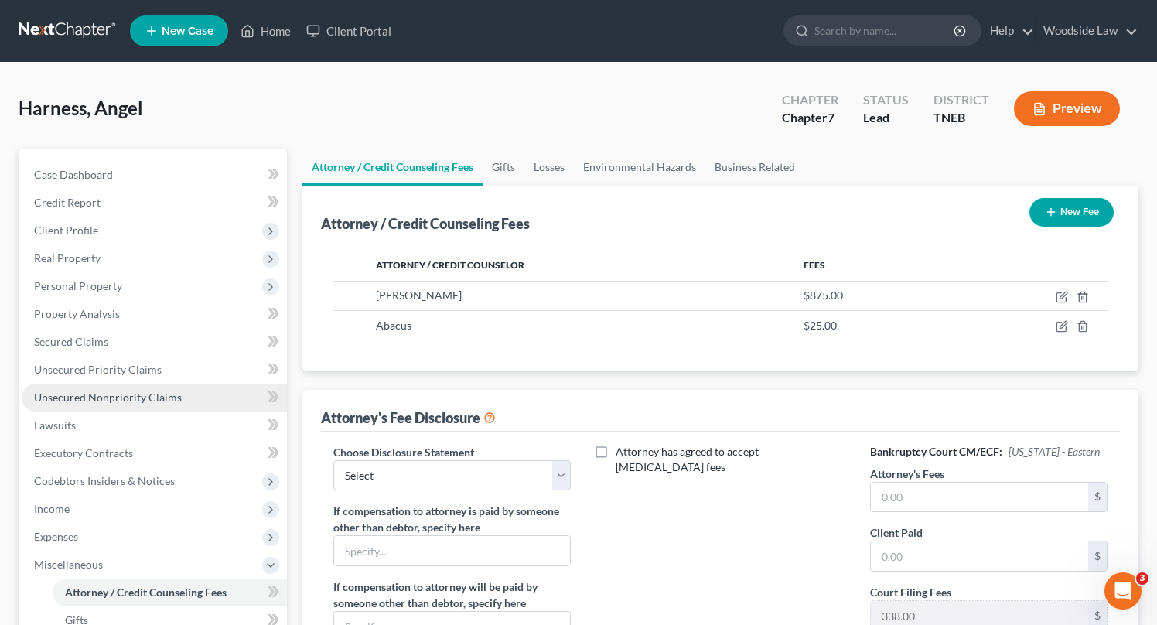
click at [104, 397] on span "Unsecured Nonpriority Claims" at bounding box center [108, 396] width 148 height 13
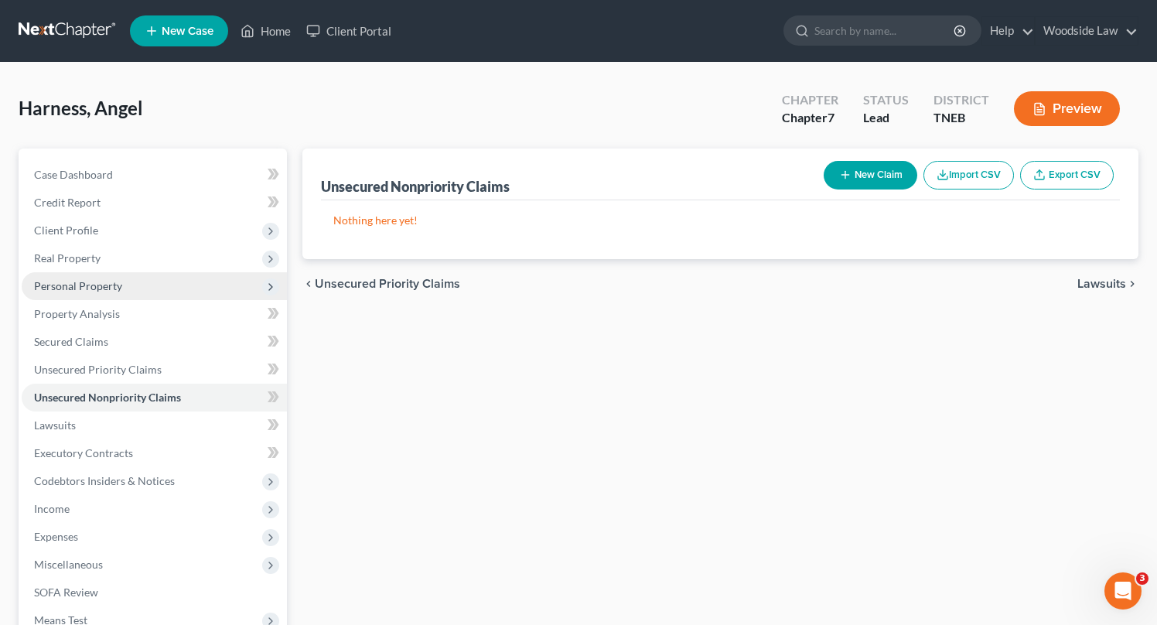
click at [87, 279] on span "Personal Property" at bounding box center [78, 285] width 88 height 13
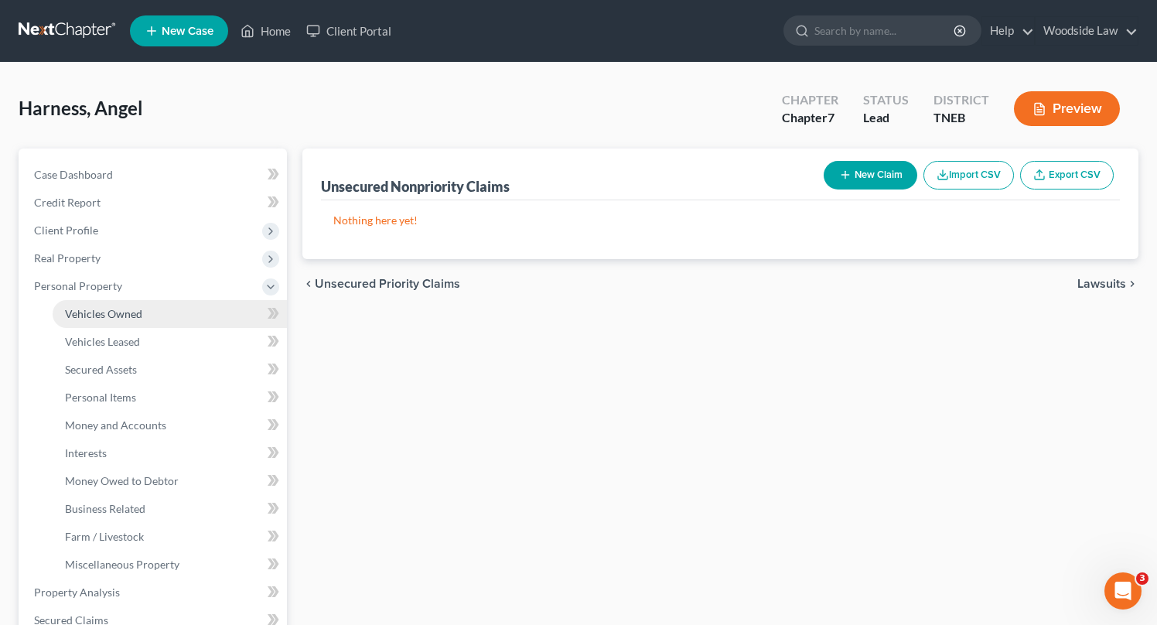
click at [113, 318] on span "Vehicles Owned" at bounding box center [103, 313] width 77 height 13
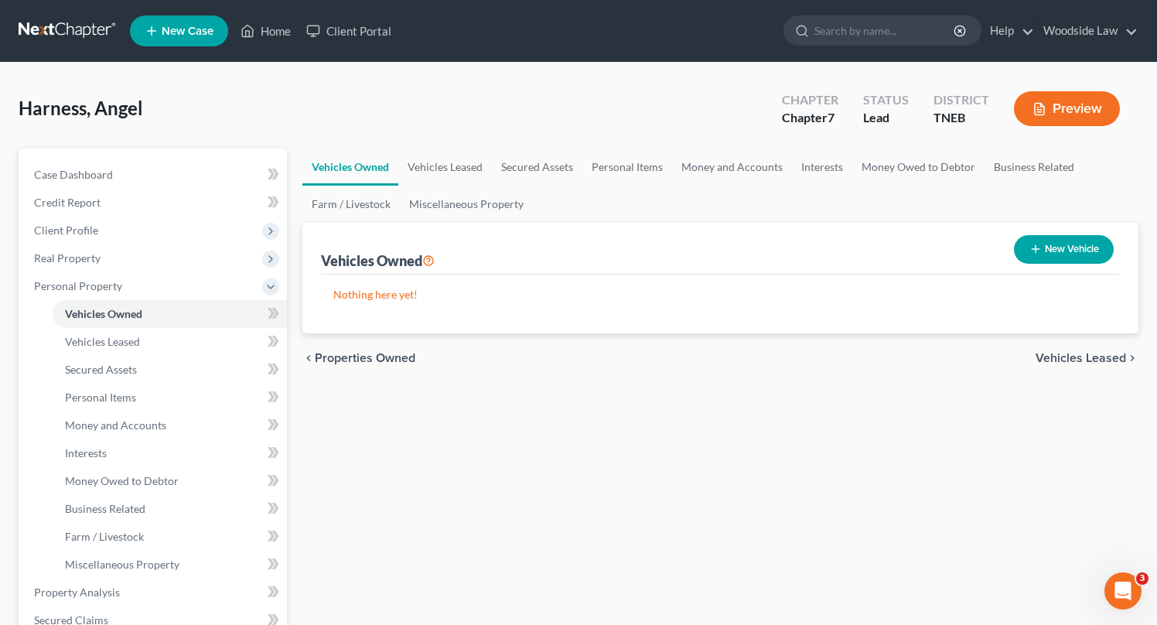
click at [1085, 356] on span "Vehicles Leased" at bounding box center [1080, 358] width 90 height 12
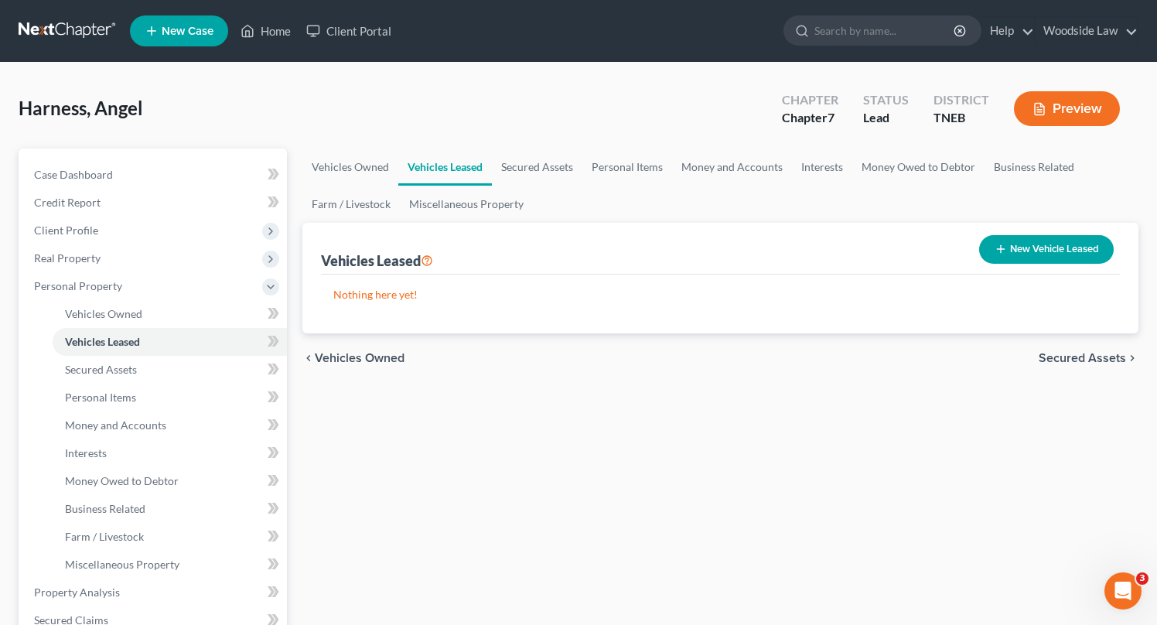
click at [1085, 356] on span "Secured Assets" at bounding box center [1081, 358] width 87 height 12
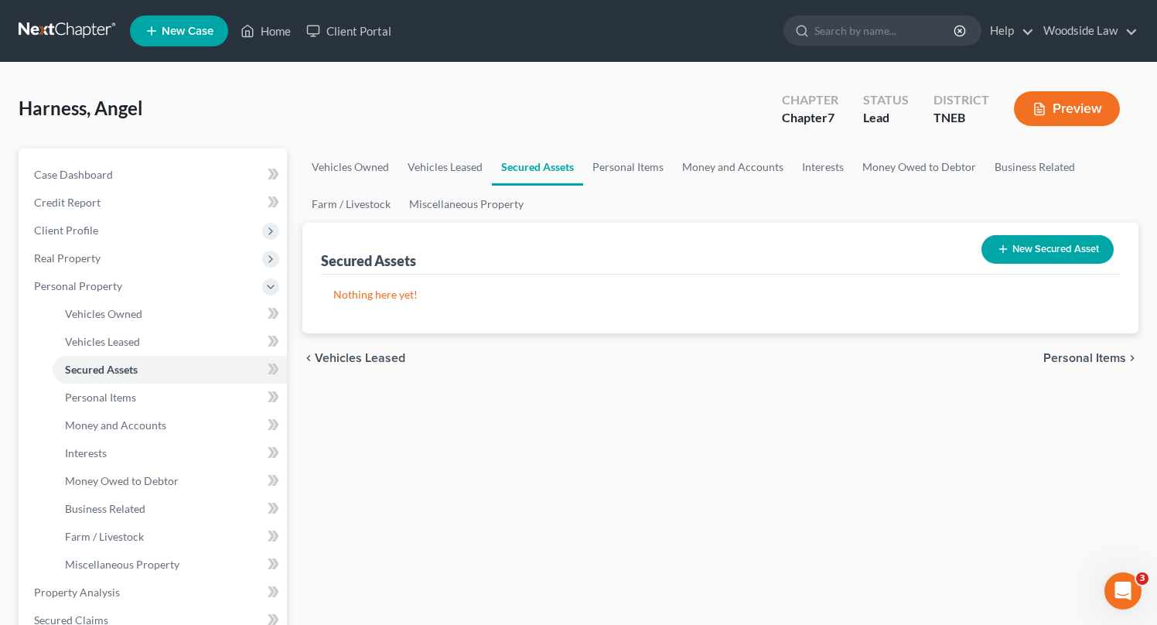
click at [1085, 356] on span "Personal Items" at bounding box center [1084, 358] width 83 height 12
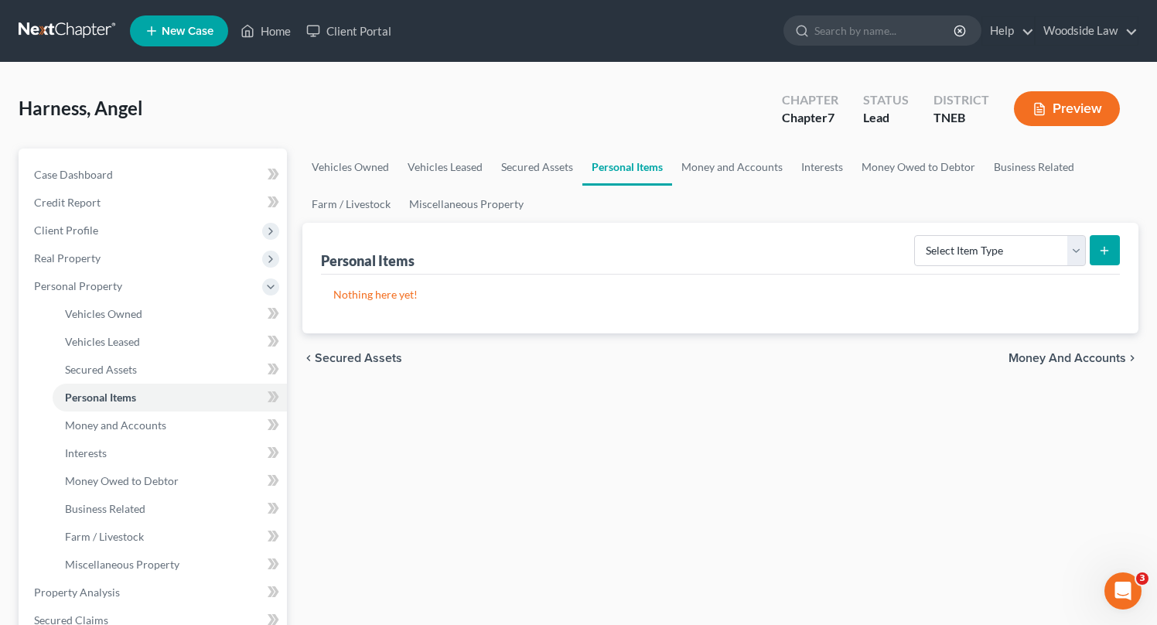
click at [1085, 356] on span "Money and Accounts" at bounding box center [1067, 358] width 118 height 12
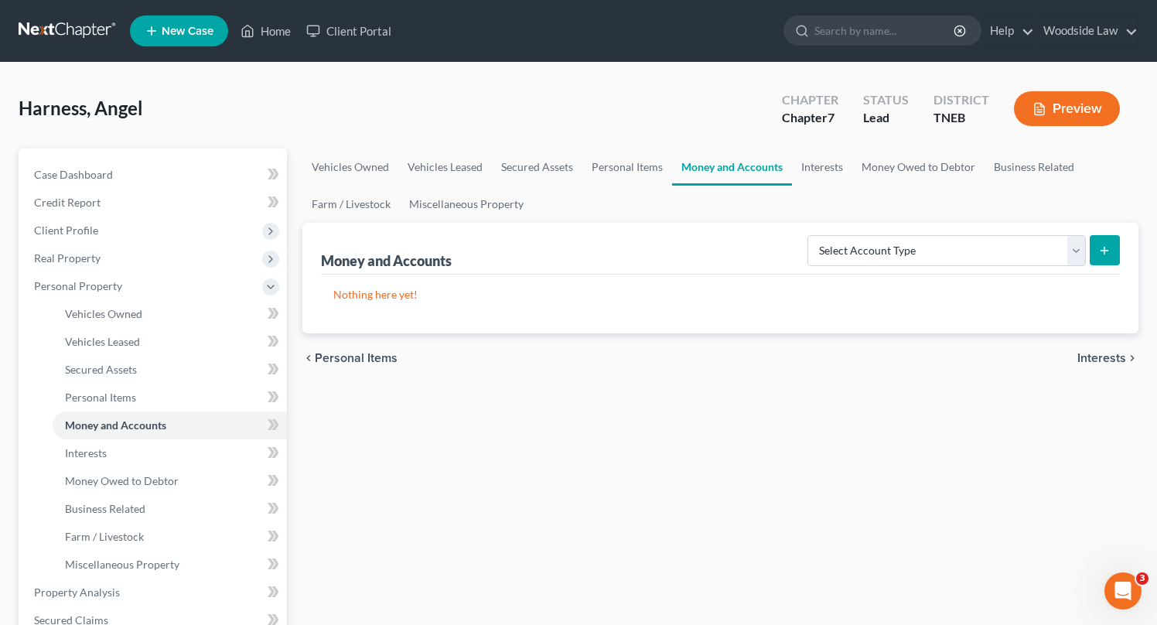
click at [1085, 356] on span "Interests" at bounding box center [1101, 358] width 49 height 12
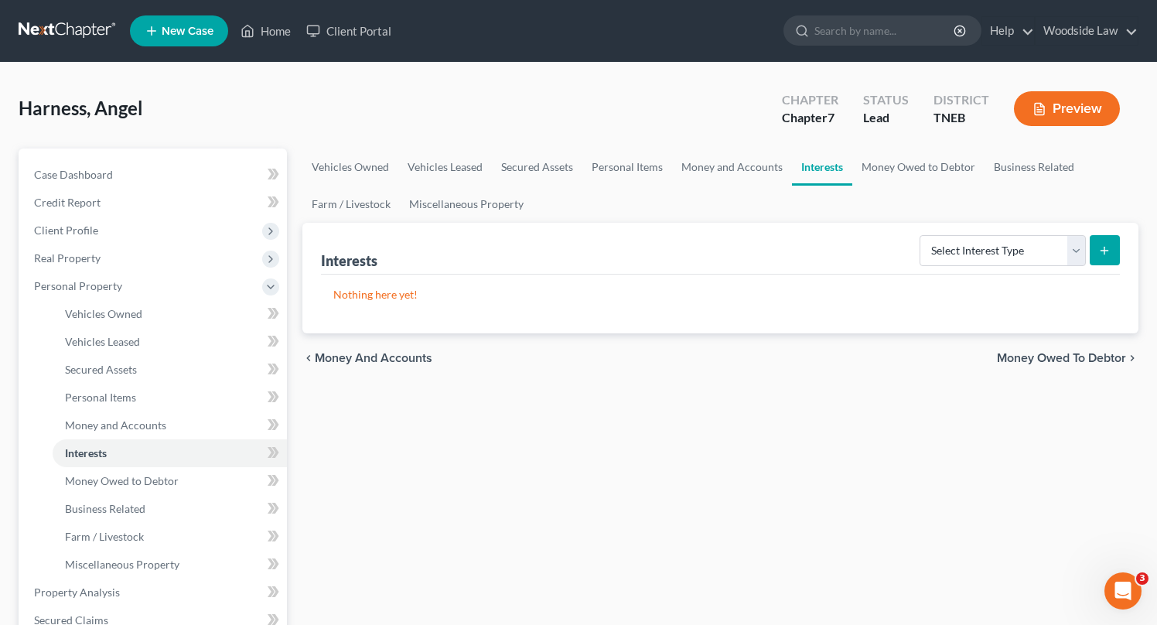
scroll to position [474, 0]
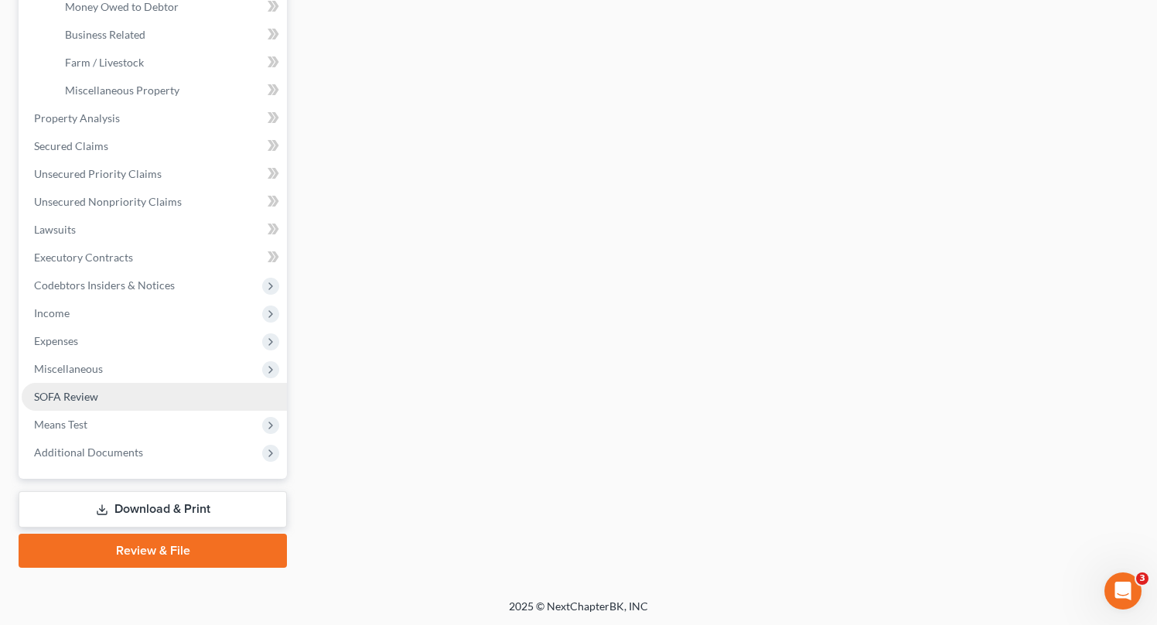
click at [83, 397] on span "SOFA Review" at bounding box center [66, 396] width 64 height 13
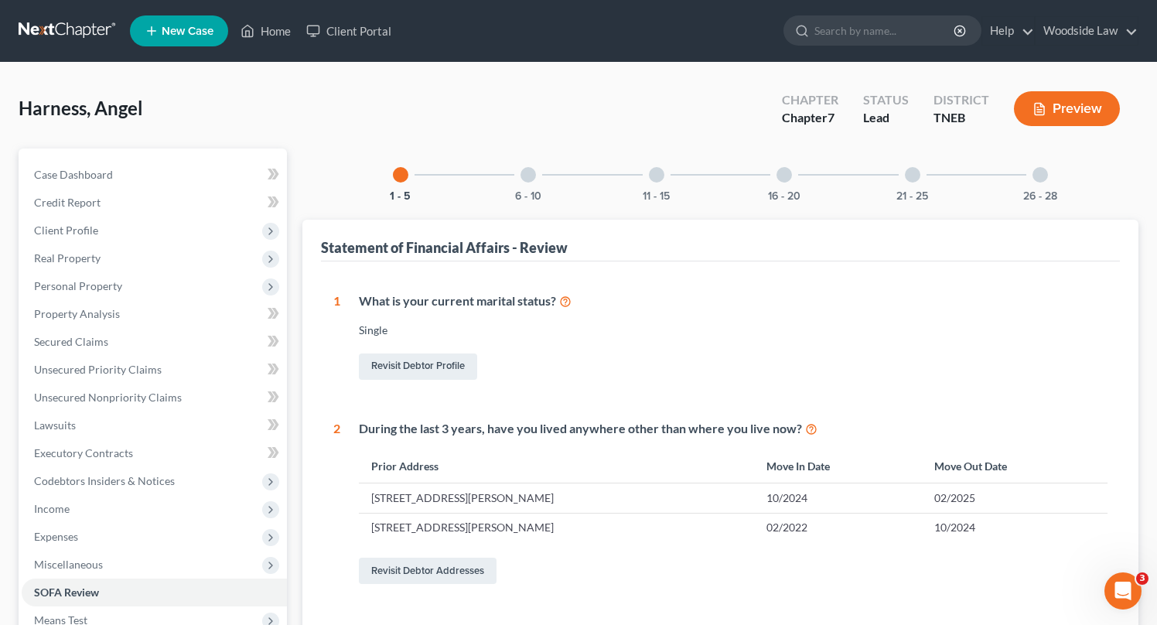
click at [525, 175] on div at bounding box center [527, 174] width 15 height 15
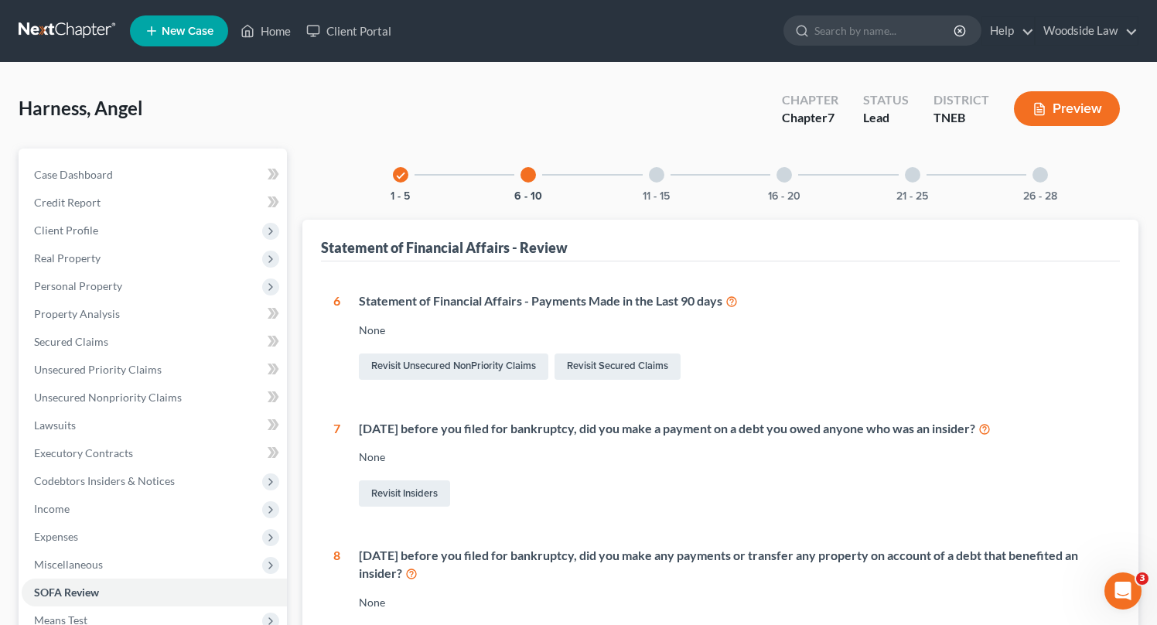
click at [655, 172] on div at bounding box center [656, 174] width 15 height 15
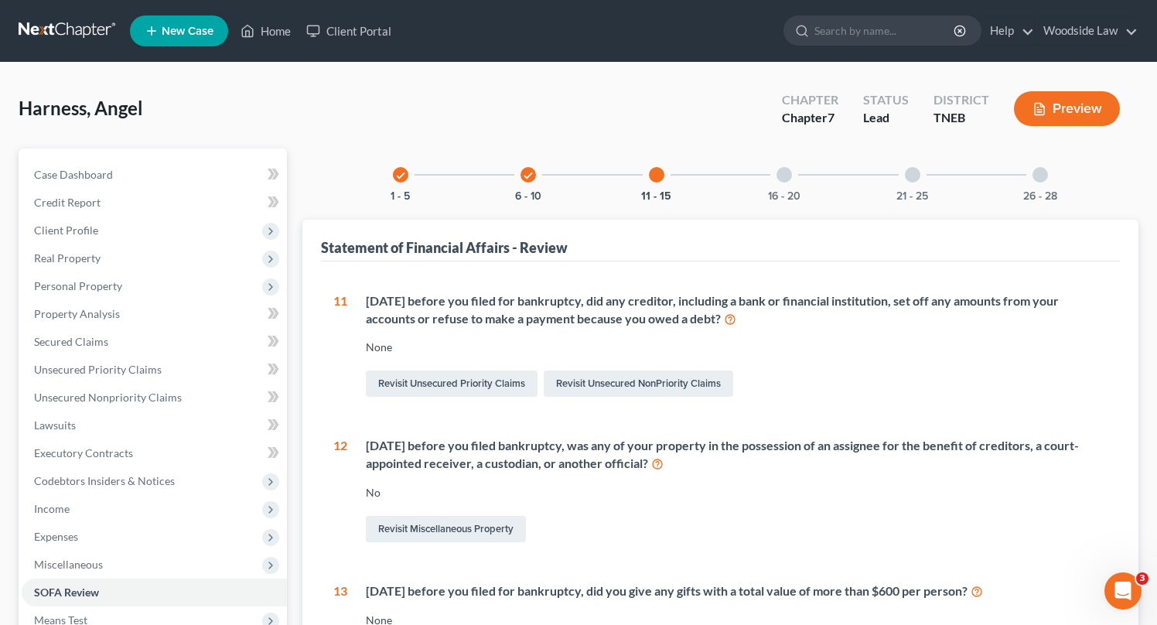
click at [785, 177] on div at bounding box center [783, 174] width 15 height 15
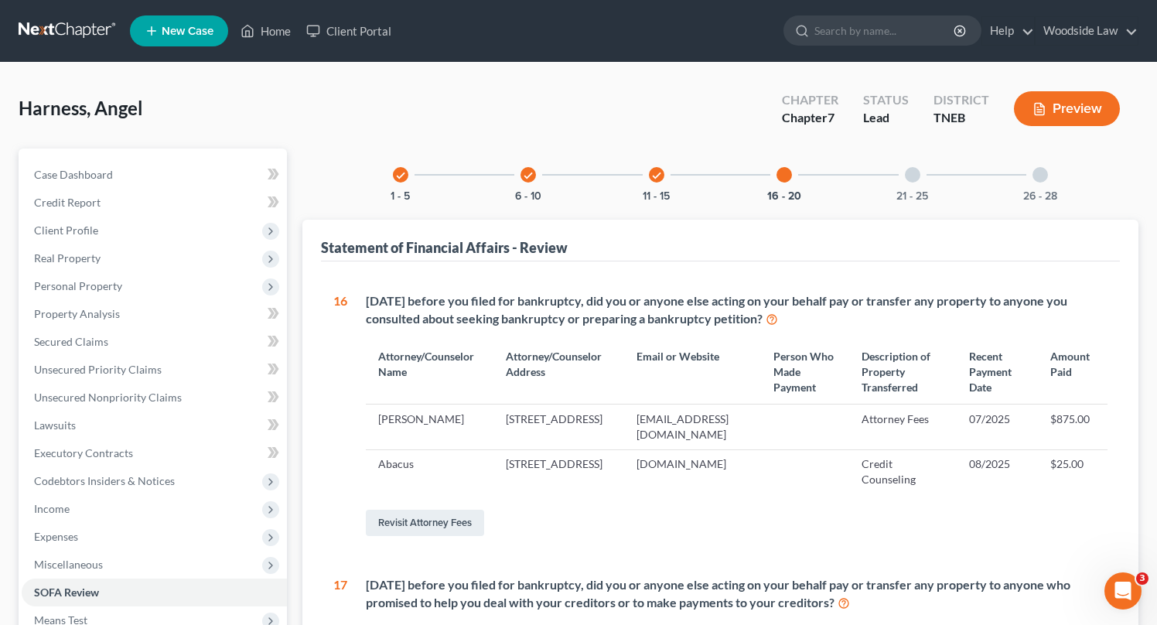
click at [916, 174] on div at bounding box center [912, 174] width 15 height 15
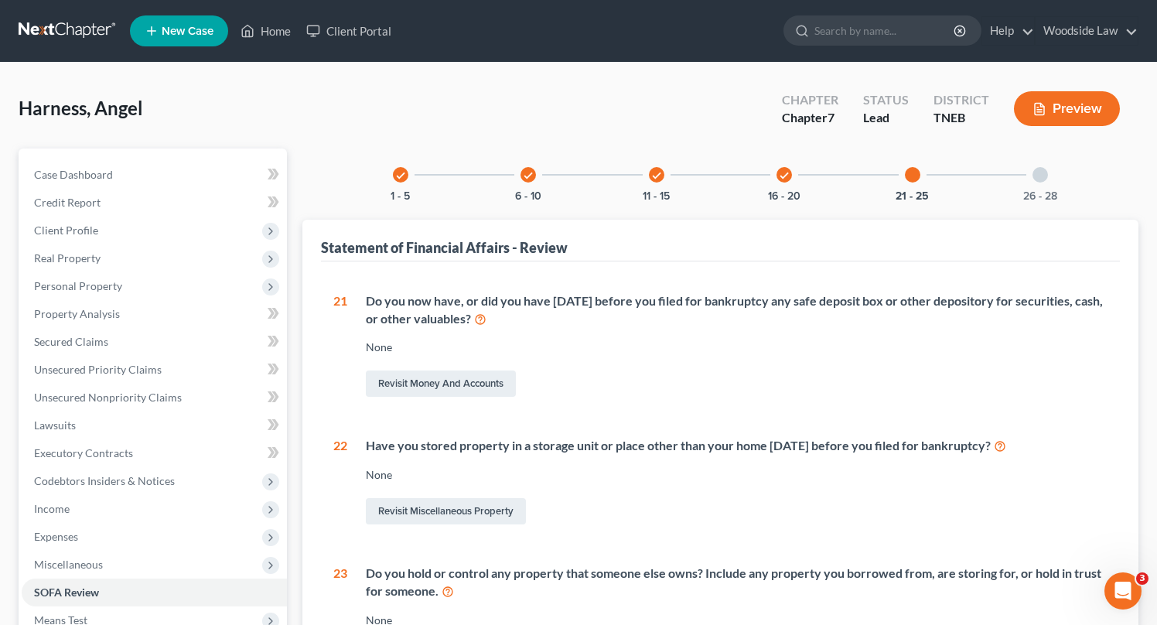
click at [1036, 174] on div at bounding box center [1039, 174] width 15 height 15
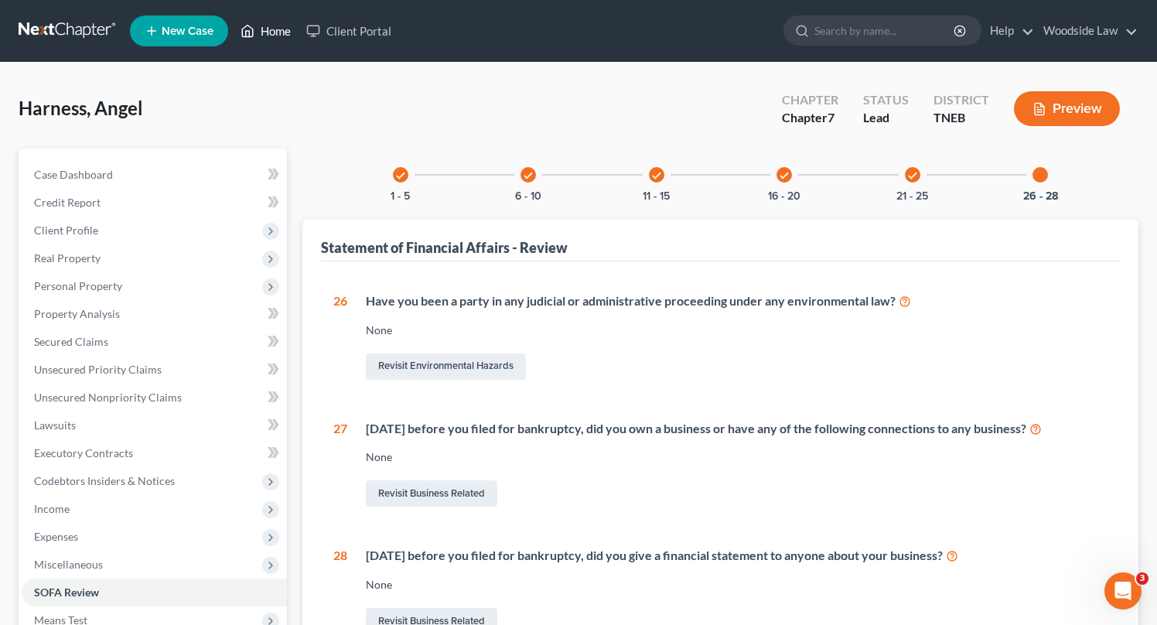
click at [288, 31] on link "Home" at bounding box center [266, 31] width 66 height 28
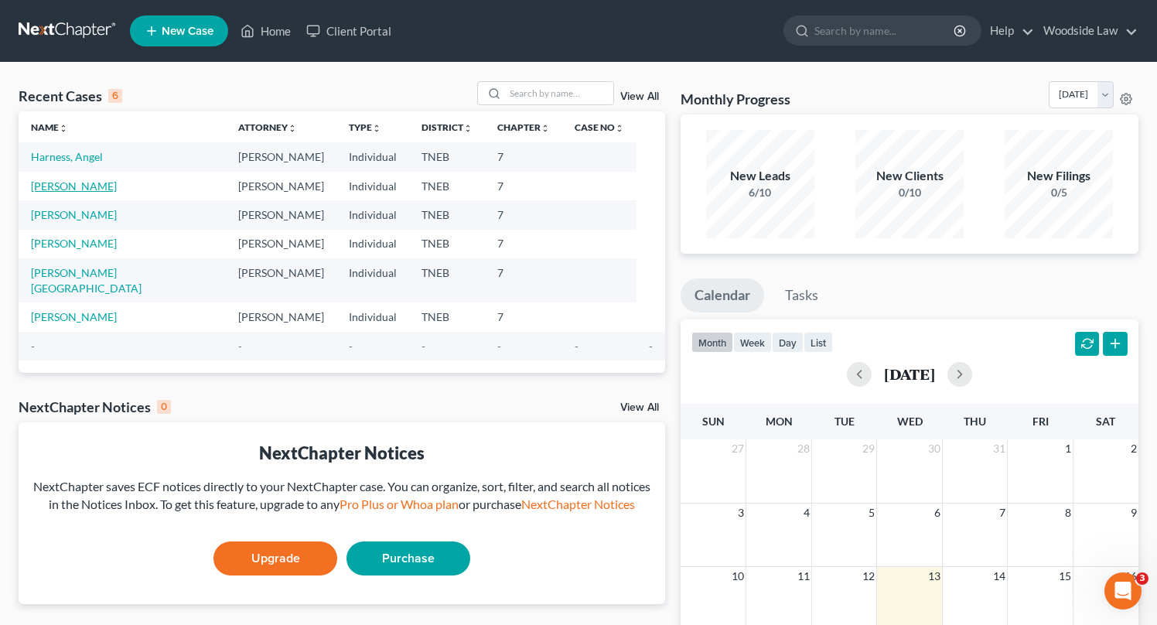
click at [94, 181] on link "[PERSON_NAME]" at bounding box center [74, 185] width 86 height 13
